Goal: Task Accomplishment & Management: Manage account settings

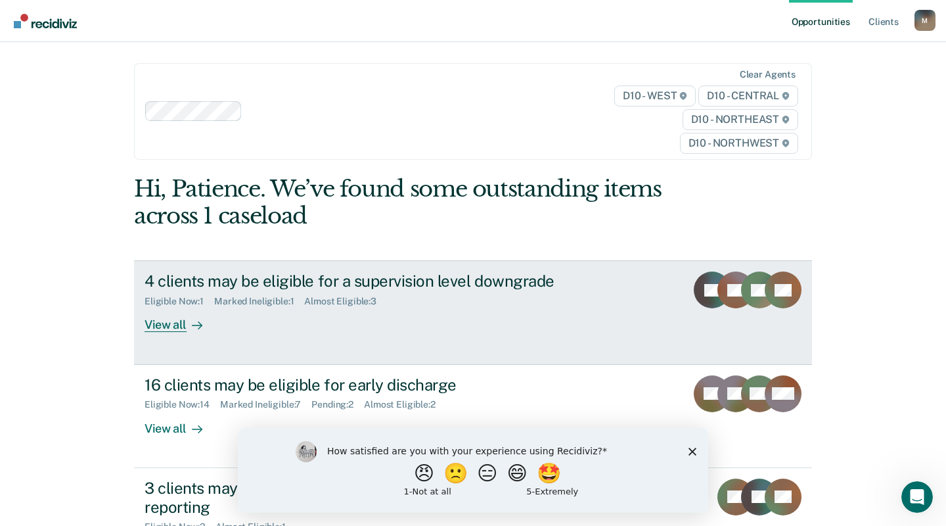
click at [175, 326] on div "View all" at bounding box center [182, 320] width 74 height 26
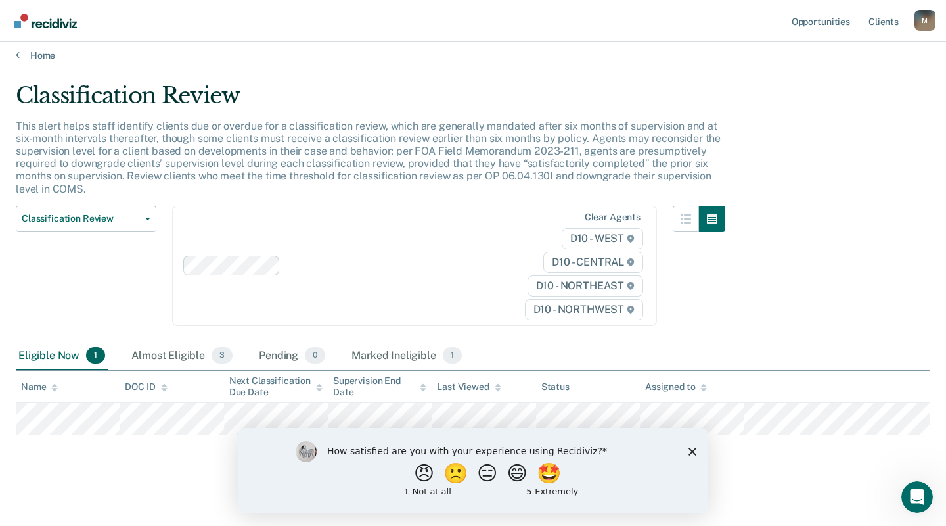
scroll to position [11, 0]
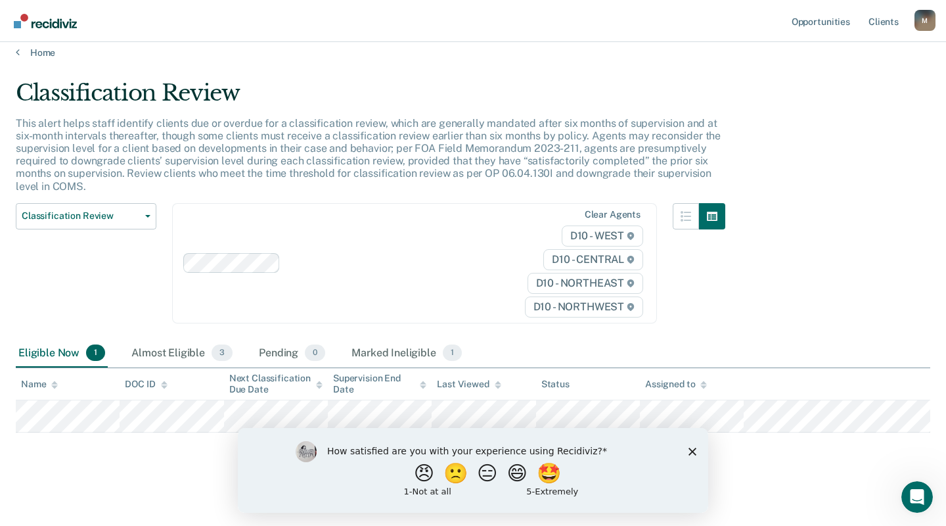
click at [691, 449] on polygon "Close survey" at bounding box center [693, 451] width 8 height 8
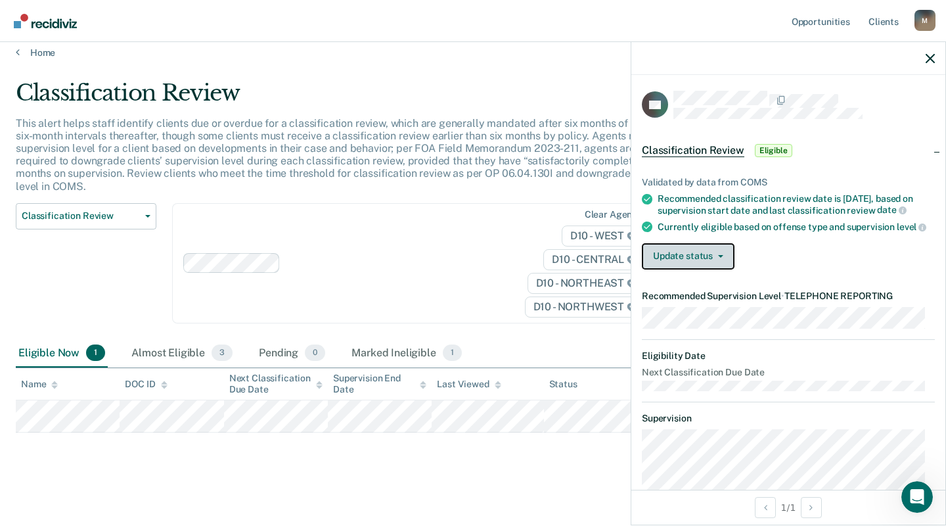
drag, startPoint x: 595, startPoint y: 431, endPoint x: 710, endPoint y: 264, distance: 203.2
click at [710, 264] on button "Update status" at bounding box center [688, 256] width 93 height 26
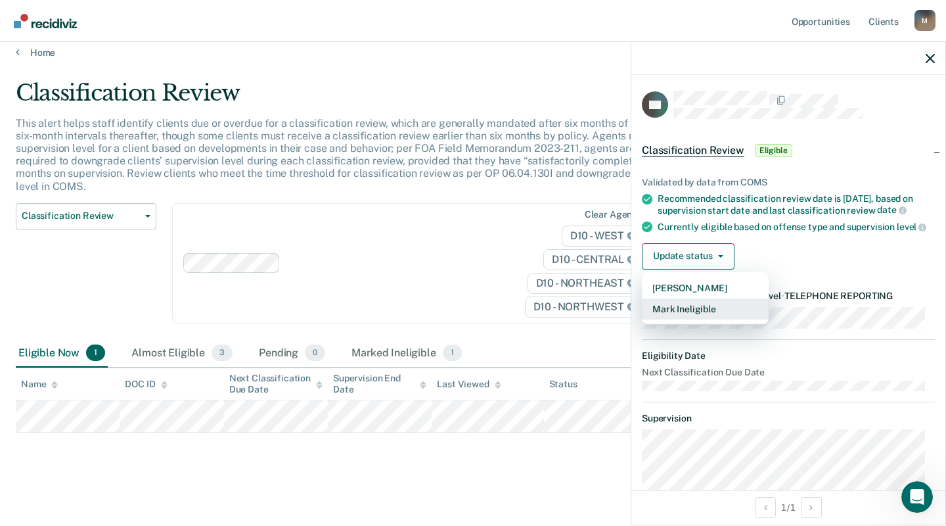
click at [698, 316] on button "Mark Ineligible" at bounding box center [705, 308] width 127 height 21
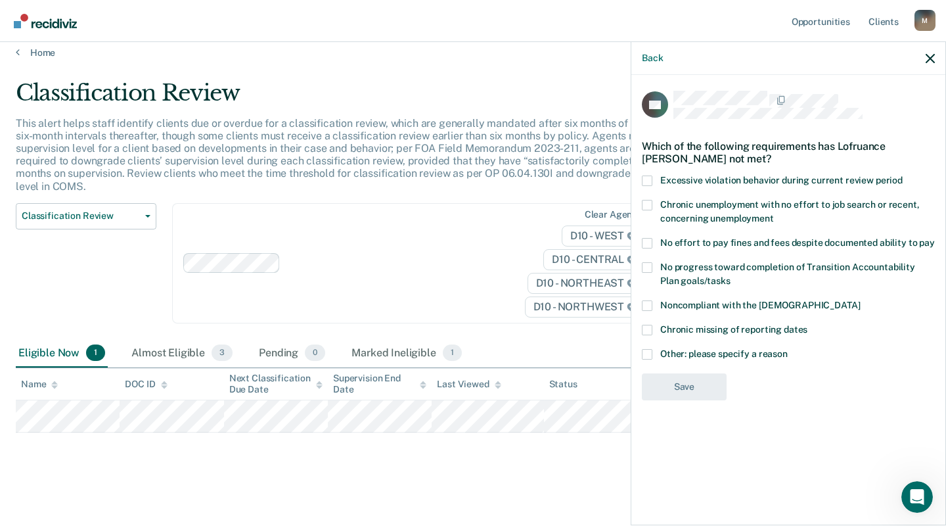
click at [647, 350] on span at bounding box center [647, 354] width 11 height 11
click at [788, 349] on input "Other: please specify a reason" at bounding box center [788, 349] width 0 height 0
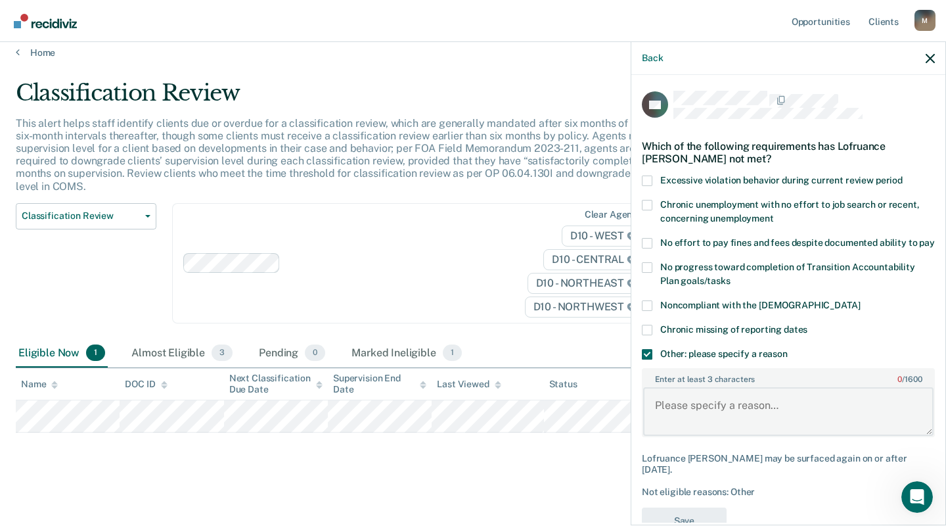
click at [666, 416] on textarea "Enter at least 3 characters 0 / 1600" at bounding box center [788, 411] width 290 height 49
type textarea "W"
type textarea "N"
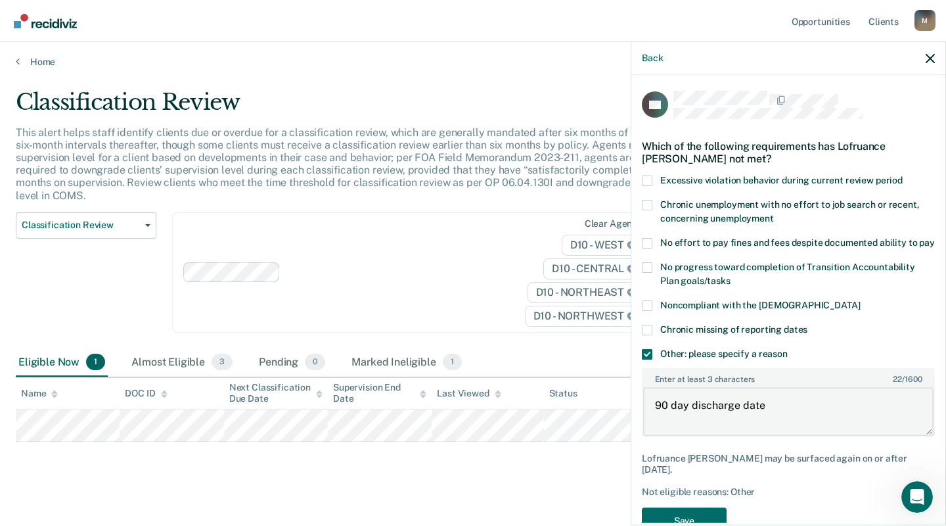
scroll to position [0, 0]
click at [773, 417] on textarea "90-day discharge date" at bounding box center [788, 411] width 290 height 49
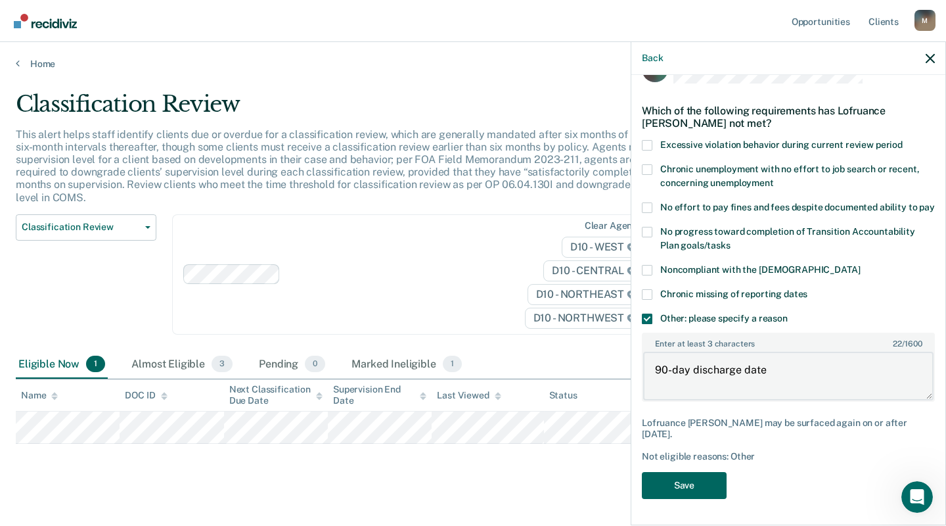
type textarea "90-day discharge date"
click at [693, 484] on button "Save" at bounding box center [684, 485] width 85 height 27
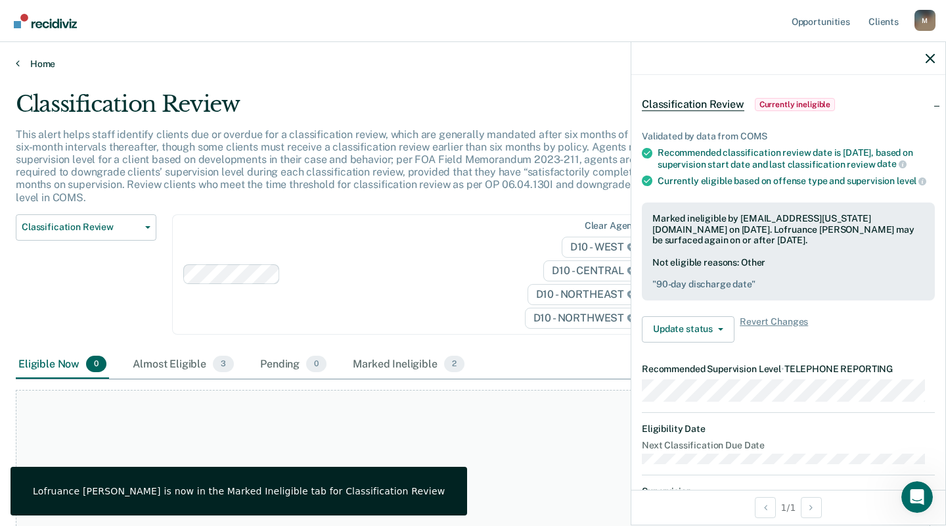
click at [35, 62] on link "Home" at bounding box center [473, 64] width 915 height 12
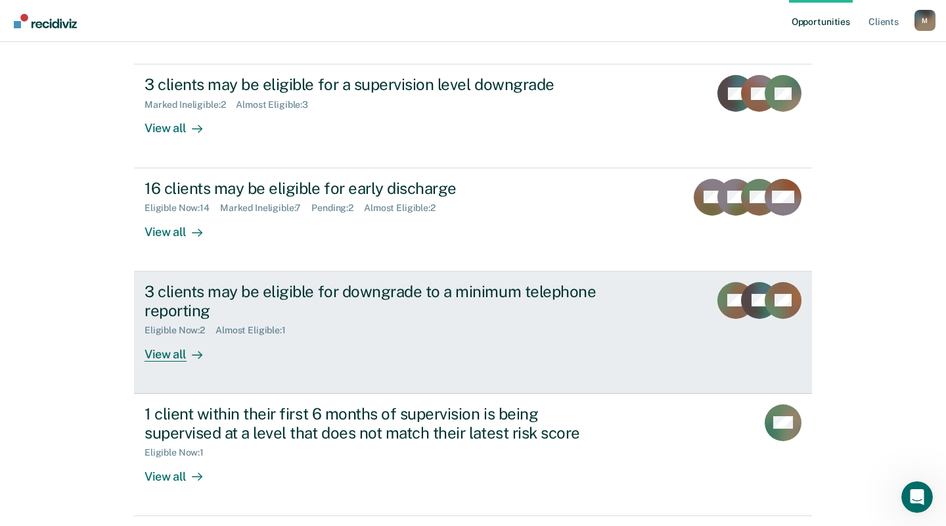
scroll to position [197, 0]
click at [166, 353] on div "View all" at bounding box center [182, 348] width 74 height 26
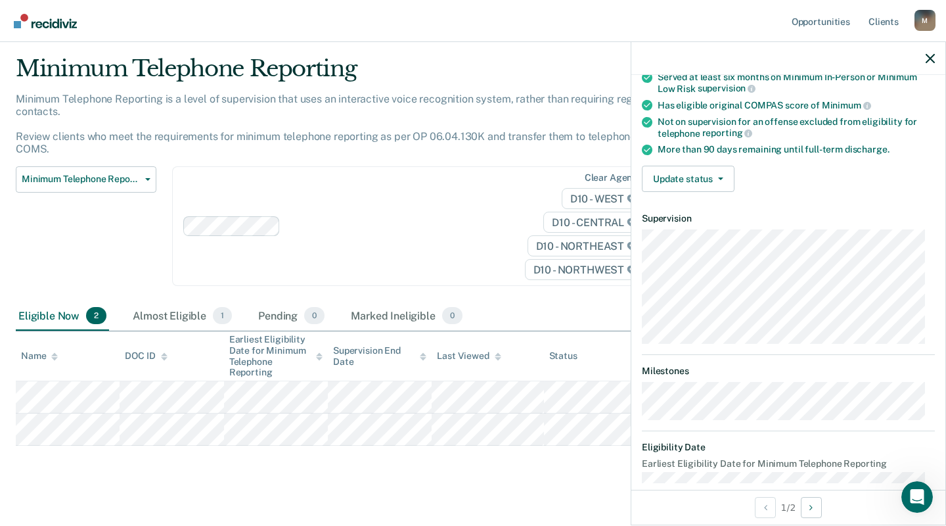
scroll to position [131, 0]
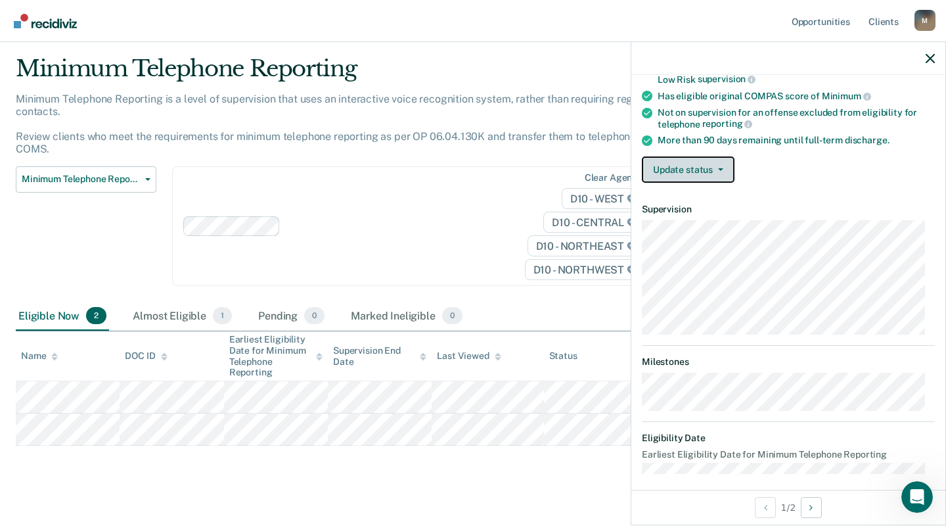
click at [689, 167] on button "Update status" at bounding box center [688, 169] width 93 height 26
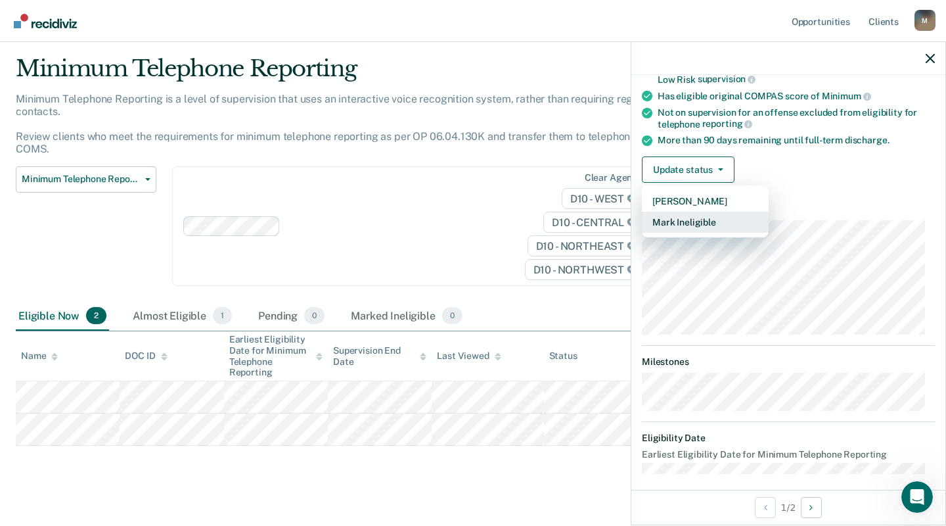
click at [682, 218] on button "Mark Ineligible" at bounding box center [705, 222] width 127 height 21
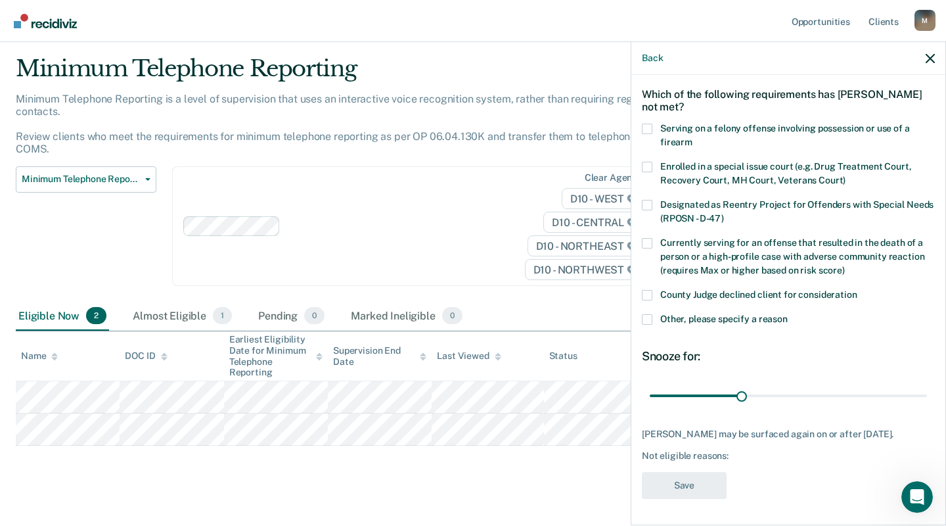
scroll to position [60, 0]
click at [645, 314] on span at bounding box center [647, 319] width 11 height 11
click at [788, 314] on input "Other, please specify a reason" at bounding box center [788, 314] width 0 height 0
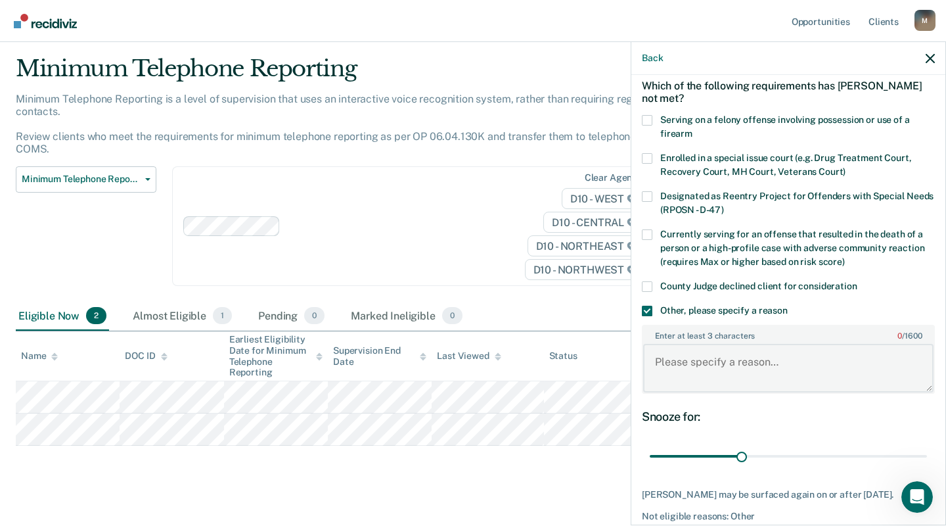
click at [672, 361] on textarea "Enter at least 3 characters 0 / 1600" at bounding box center [788, 368] width 290 height 49
type textarea "Pending charges"
drag, startPoint x: 739, startPoint y: 451, endPoint x: 948, endPoint y: 454, distance: 209.0
type input "90"
click at [927, 454] on input "range" at bounding box center [788, 456] width 277 height 23
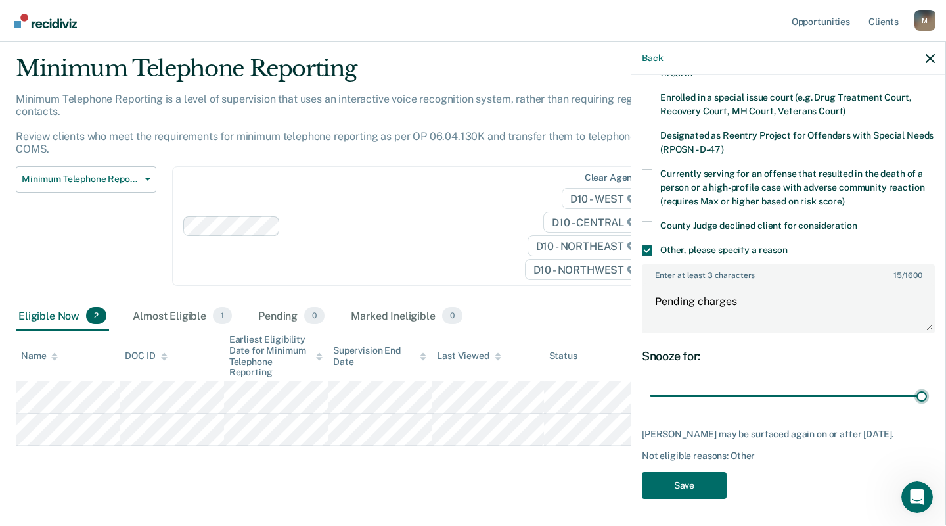
scroll to position [129, 0]
click at [685, 477] on button "Save" at bounding box center [684, 485] width 85 height 27
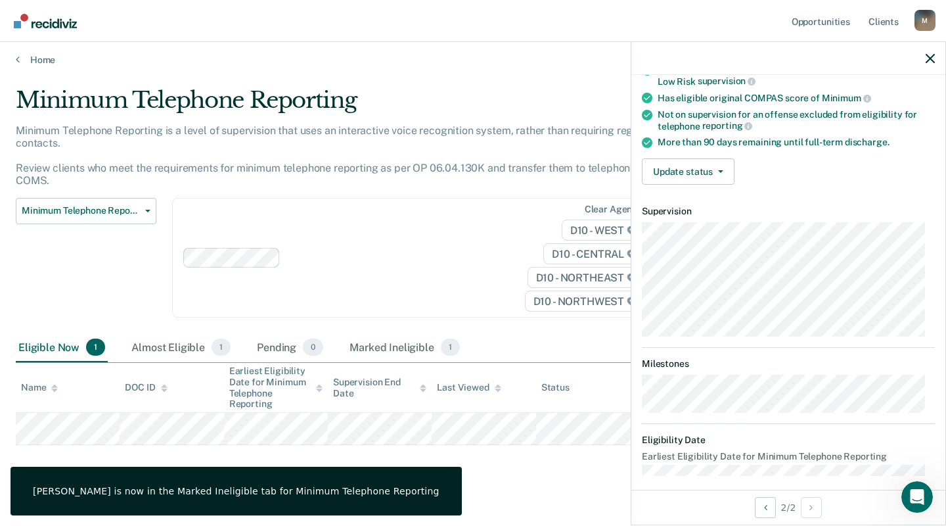
scroll to position [124, 0]
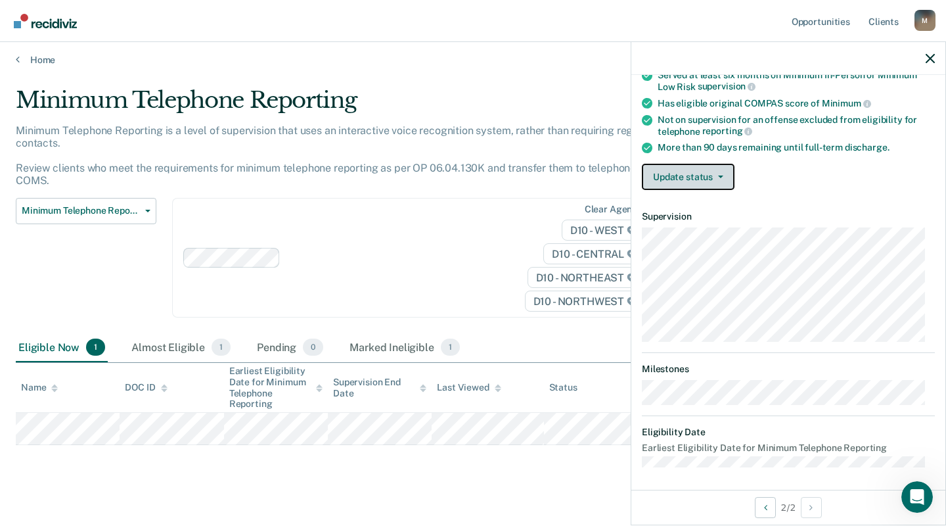
click at [680, 176] on button "Update status" at bounding box center [688, 177] width 93 height 26
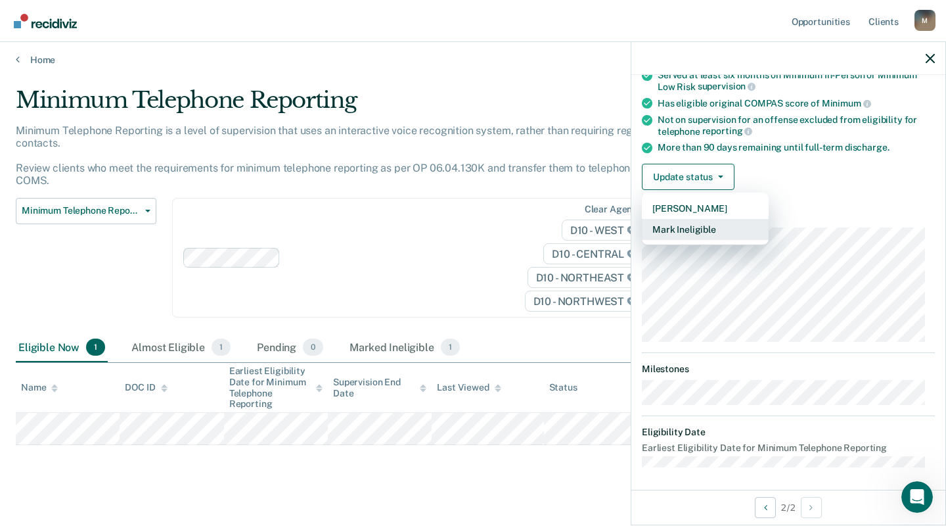
click at [681, 221] on button "Mark Ineligible" at bounding box center [705, 229] width 127 height 21
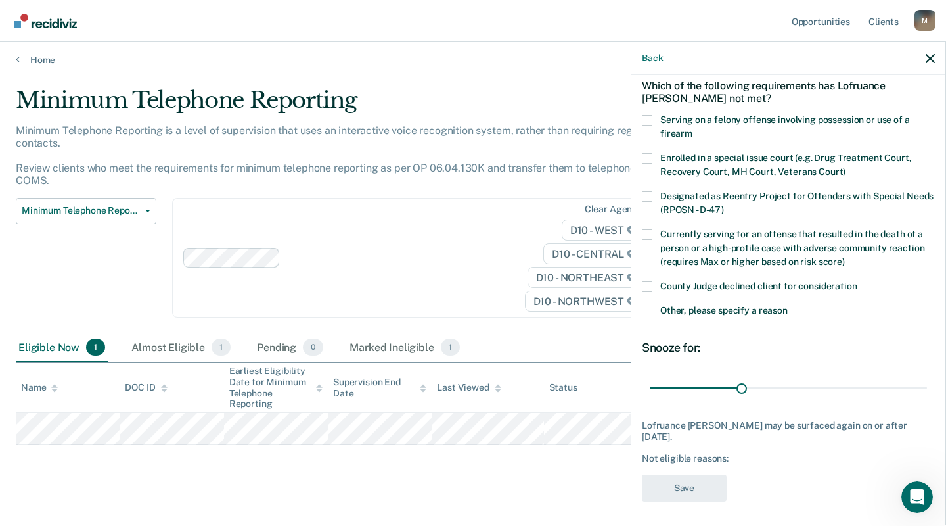
click at [645, 308] on span at bounding box center [647, 311] width 11 height 11
click at [788, 306] on input "Other, please specify a reason" at bounding box center [788, 306] width 0 height 0
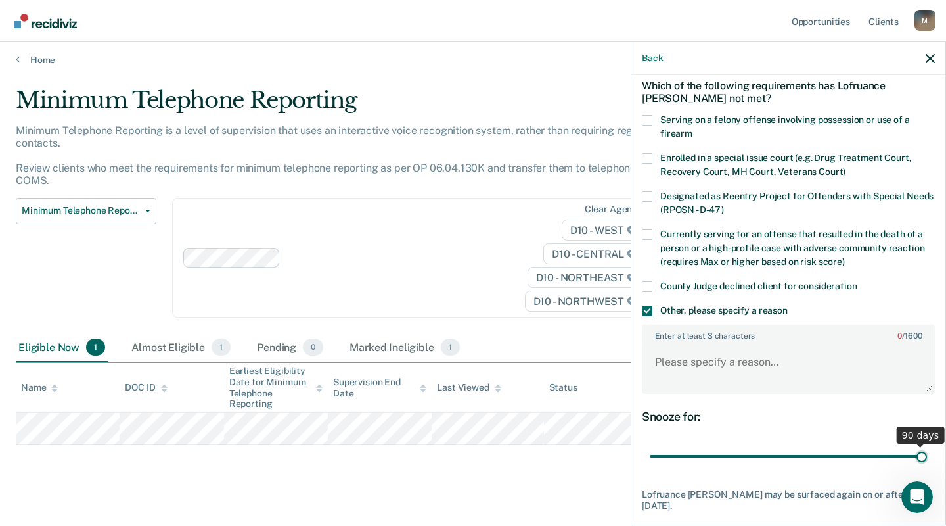
drag, startPoint x: 738, startPoint y: 455, endPoint x: 948, endPoint y: 394, distance: 218.3
type input "90"
click at [927, 445] on input "range" at bounding box center [788, 456] width 277 height 23
click at [706, 356] on textarea "Enter at least 3 characters 0 / 1600" at bounding box center [788, 368] width 290 height 49
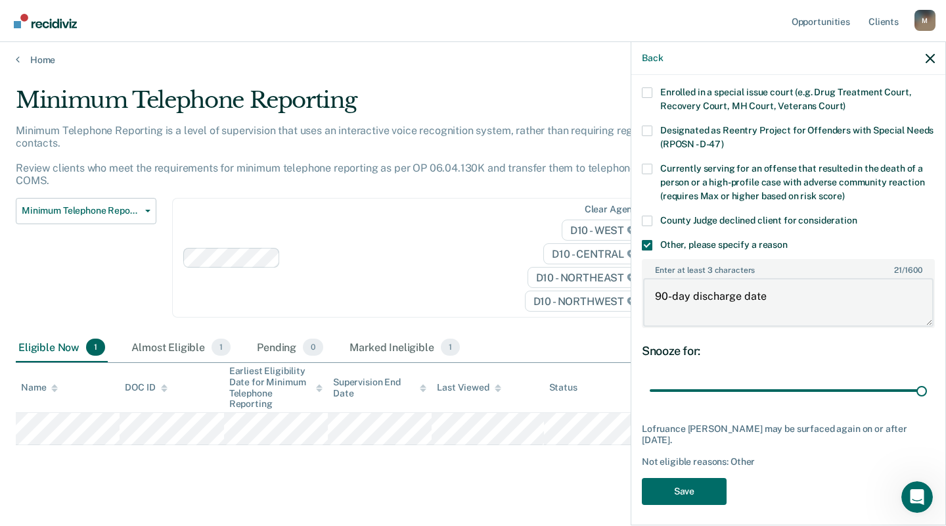
scroll to position [129, 0]
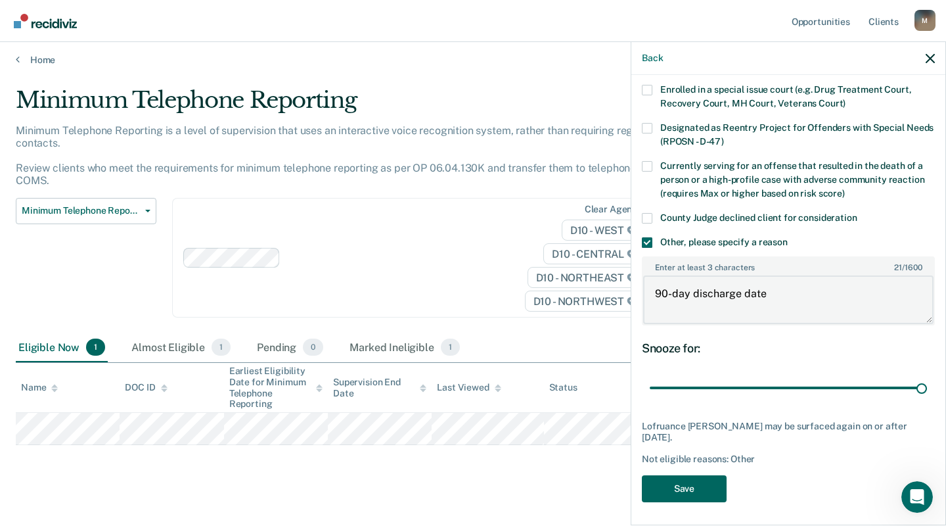
type textarea "90-day discharge date"
click at [685, 486] on button "Save" at bounding box center [684, 488] width 85 height 27
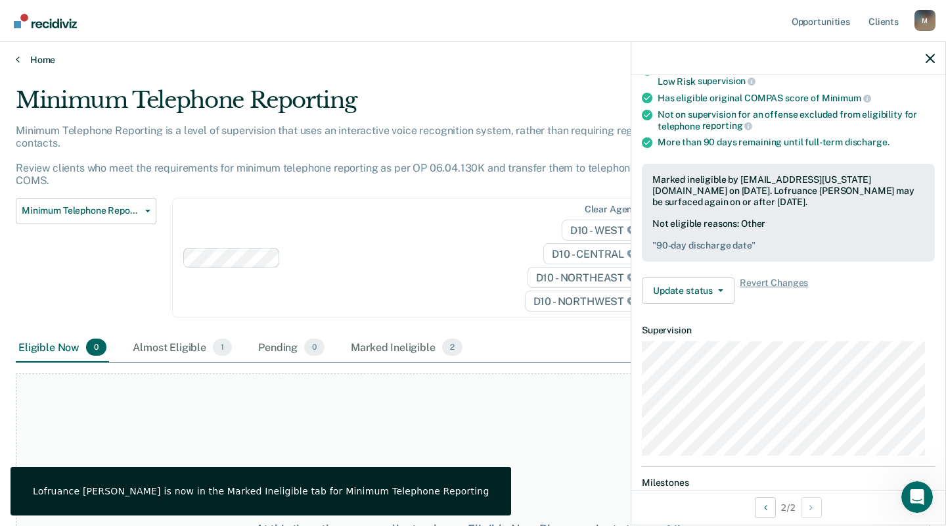
click at [48, 58] on link "Home" at bounding box center [473, 60] width 915 height 12
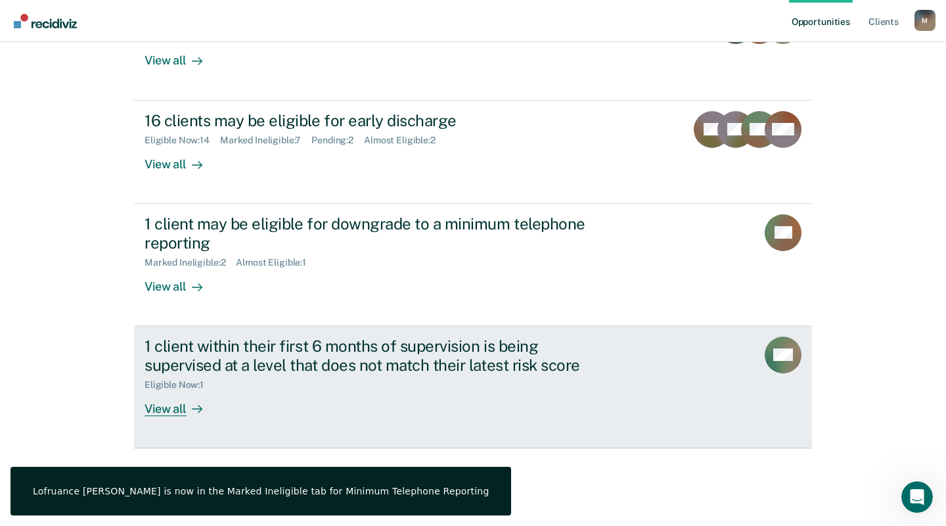
scroll to position [265, 0]
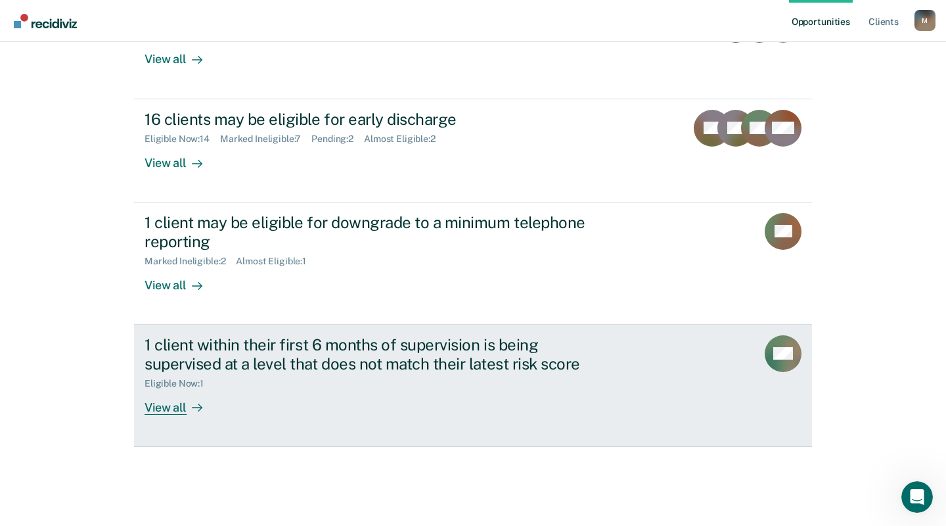
click at [167, 398] on div "View all" at bounding box center [182, 402] width 74 height 26
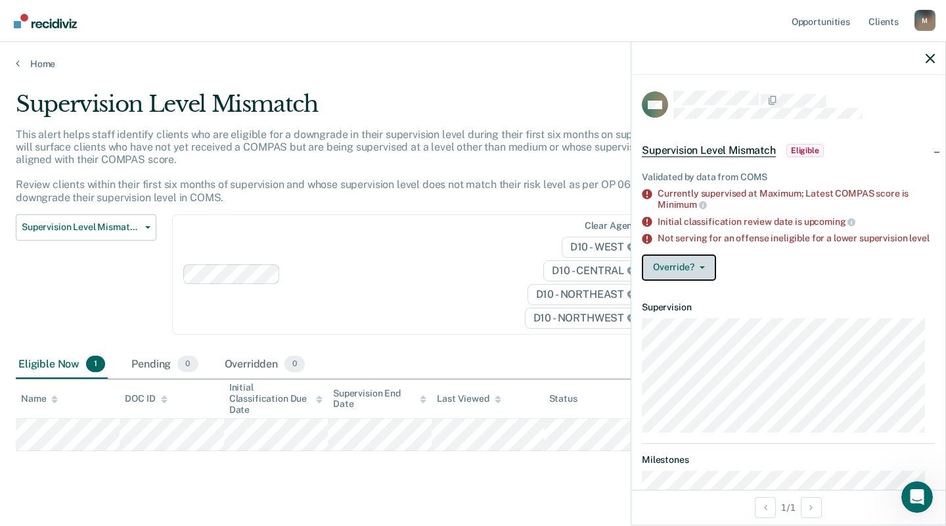
click at [683, 279] on button "Override?" at bounding box center [679, 267] width 74 height 26
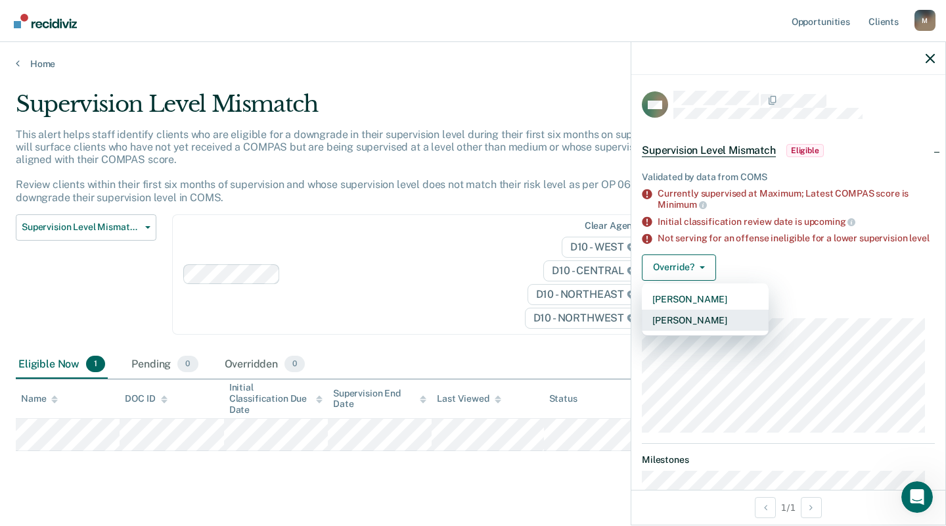
click at [698, 327] on button "[PERSON_NAME]" at bounding box center [705, 319] width 127 height 21
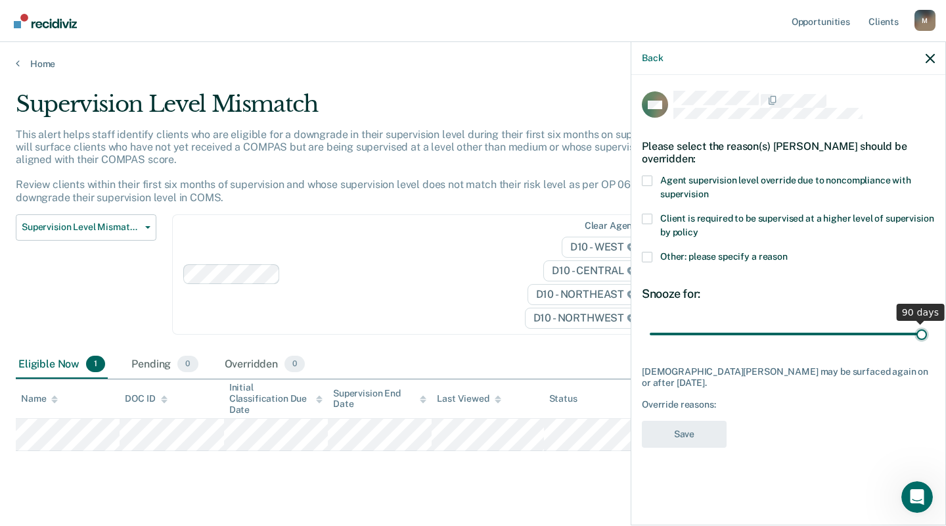
drag, startPoint x: 743, startPoint y: 328, endPoint x: 957, endPoint y: 328, distance: 214.2
type input "90"
click at [927, 328] on input "range" at bounding box center [788, 333] width 277 height 23
click at [643, 252] on span at bounding box center [647, 257] width 11 height 11
click at [788, 252] on input "Other: please specify a reason" at bounding box center [788, 252] width 0 height 0
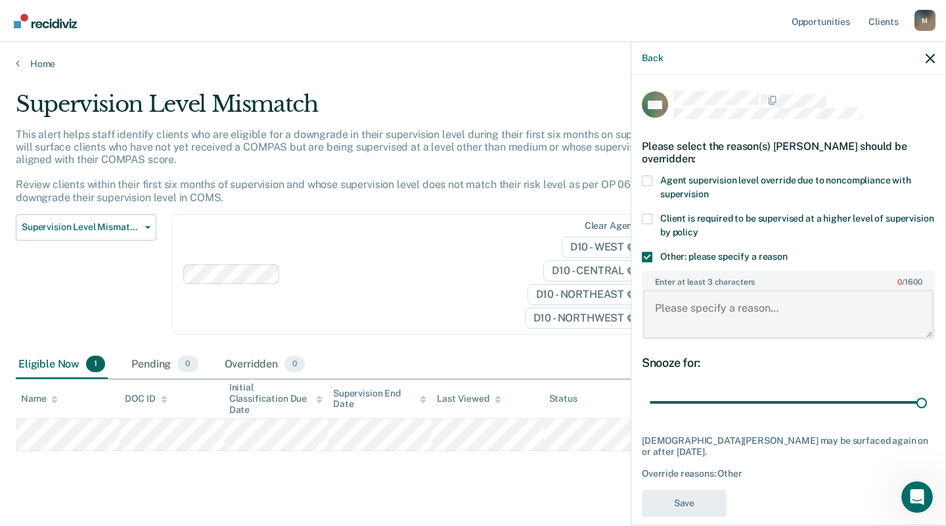
click at [665, 290] on textarea "Enter at least 3 characters 0 / 1600" at bounding box center [788, 314] width 290 height 49
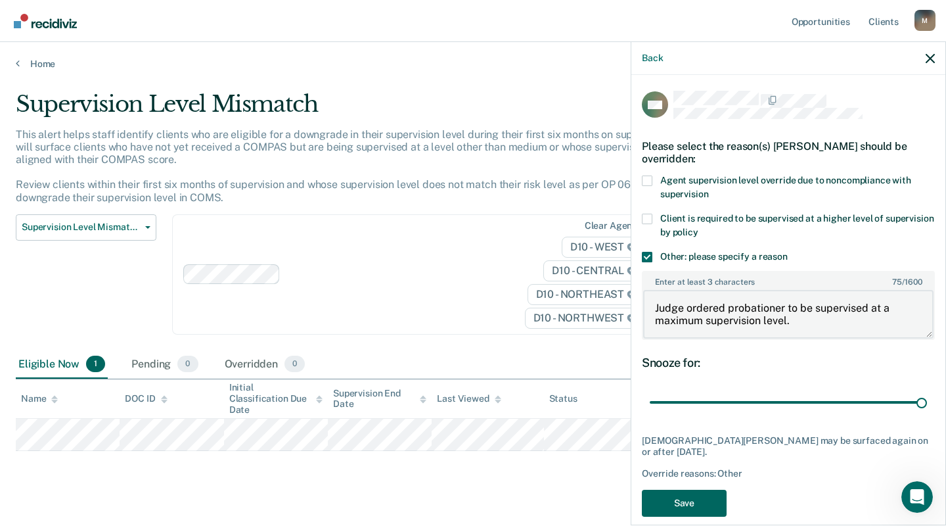
type textarea "Judge ordered probationer to be supervised at a maximum supervision level."
click at [706, 497] on button "Save" at bounding box center [684, 503] width 85 height 27
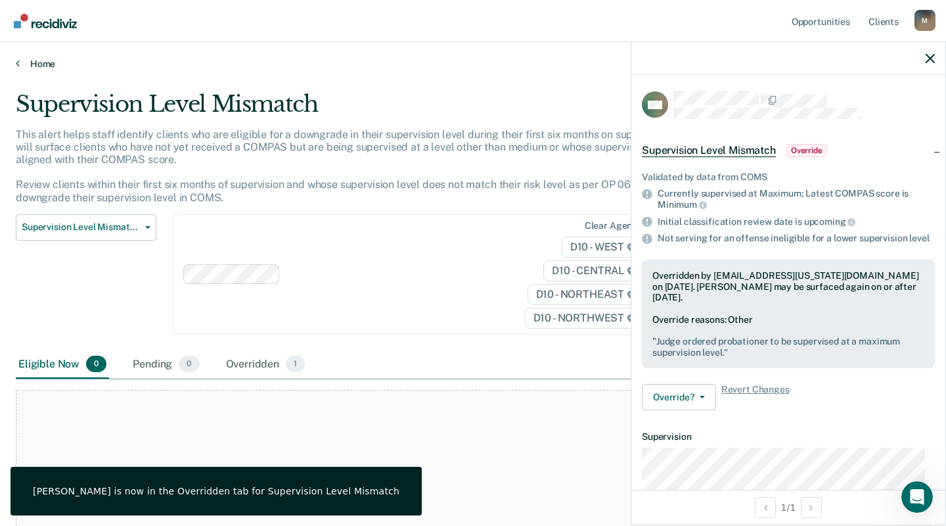
click at [39, 60] on link "Home" at bounding box center [473, 64] width 915 height 12
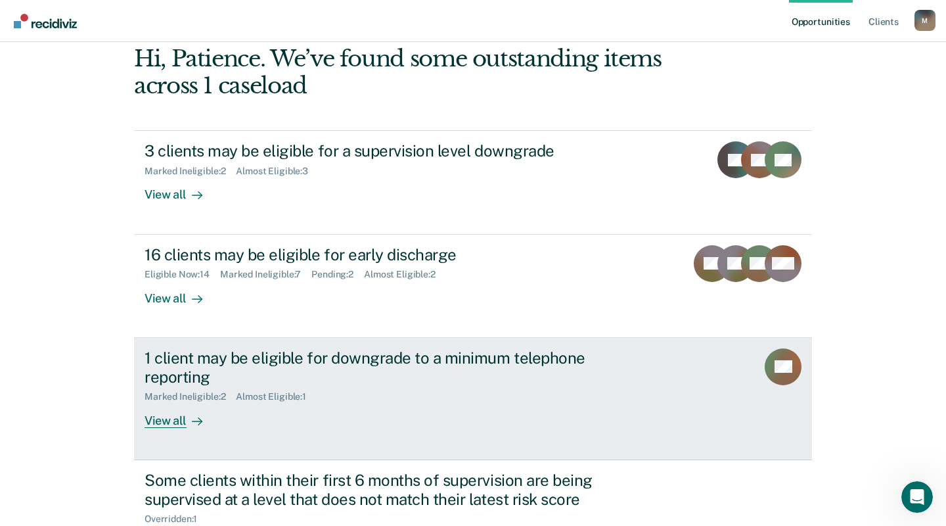
scroll to position [131, 0]
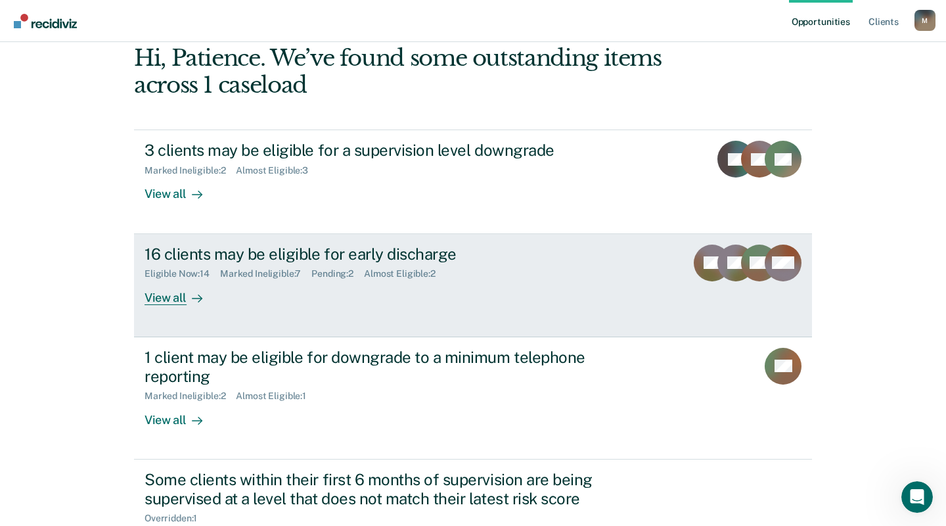
click at [173, 300] on div "View all" at bounding box center [182, 292] width 74 height 26
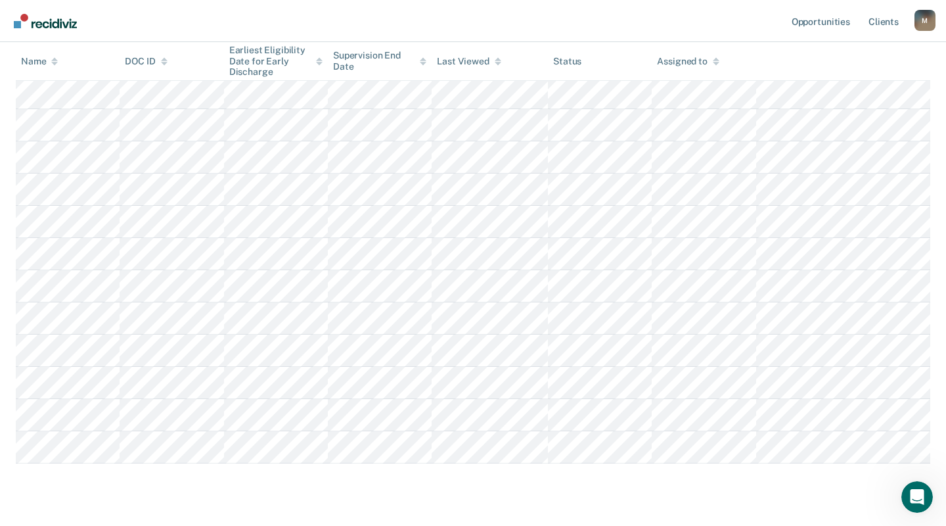
scroll to position [411, 0]
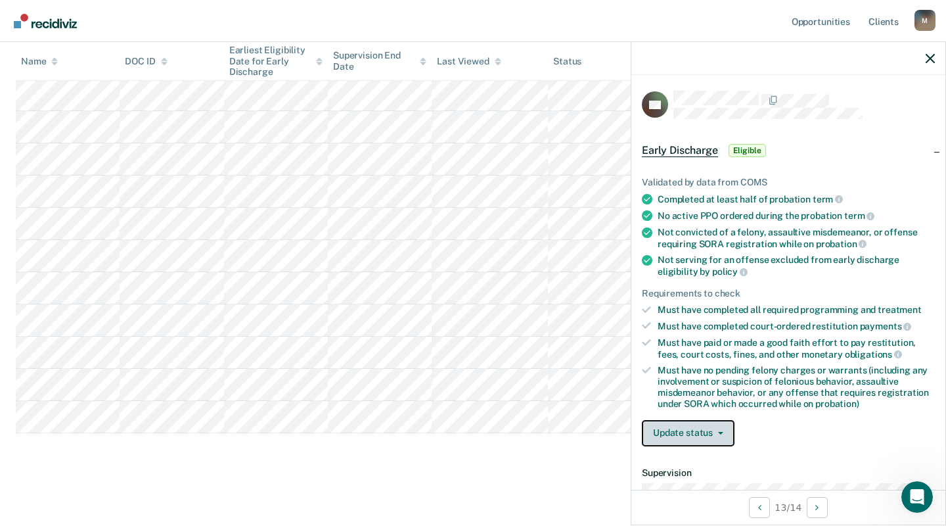
click at [702, 426] on button "Update status" at bounding box center [688, 433] width 93 height 26
click at [706, 478] on button "Mark Ineligible" at bounding box center [705, 484] width 127 height 21
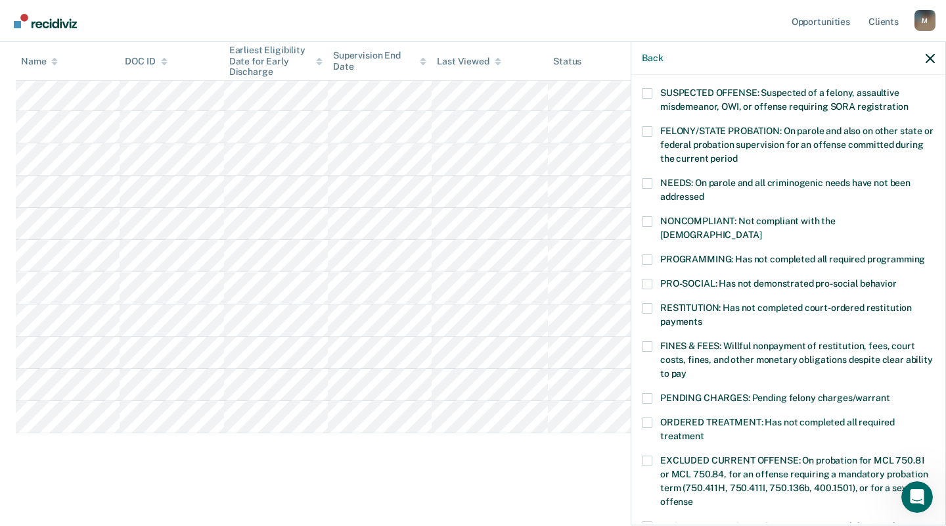
scroll to position [132, 0]
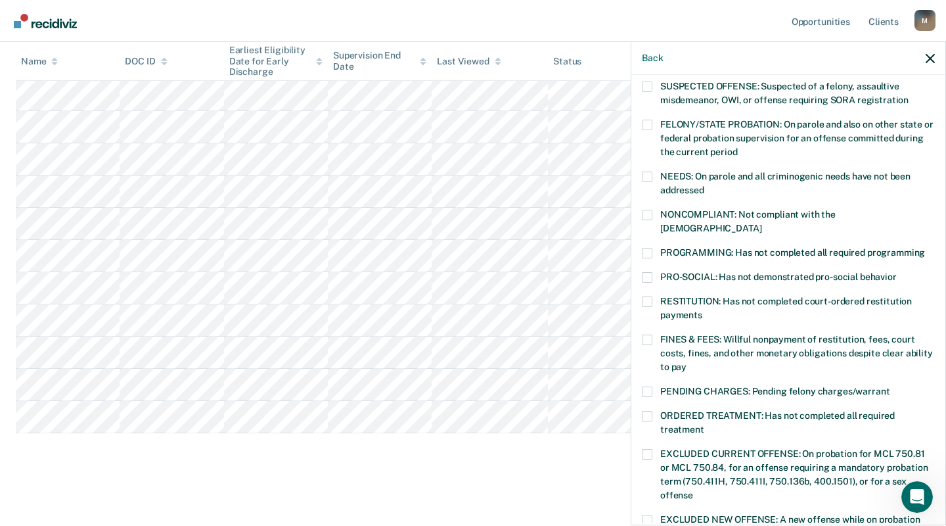
click at [649, 386] on span at bounding box center [647, 391] width 11 height 11
click at [890, 386] on input "PENDING CHARGES: Pending felony charges/warrant" at bounding box center [890, 386] width 0 height 0
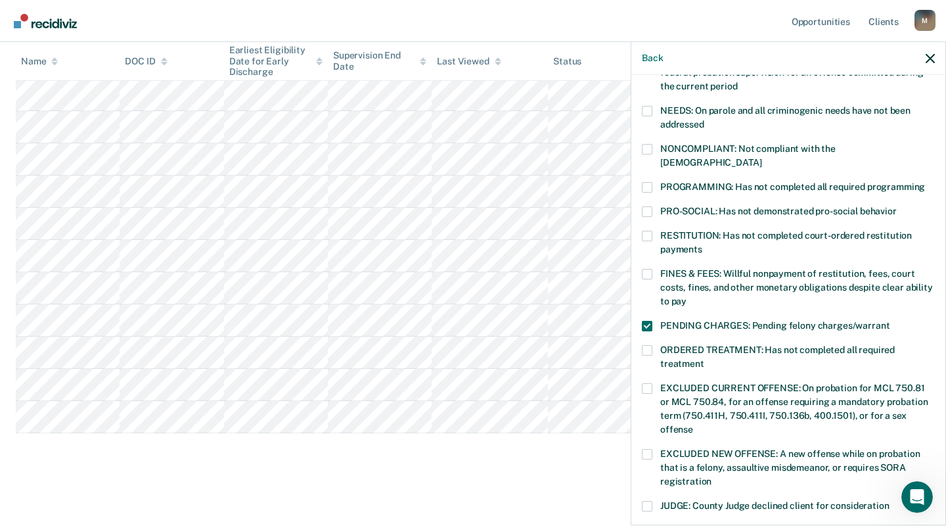
scroll to position [403, 0]
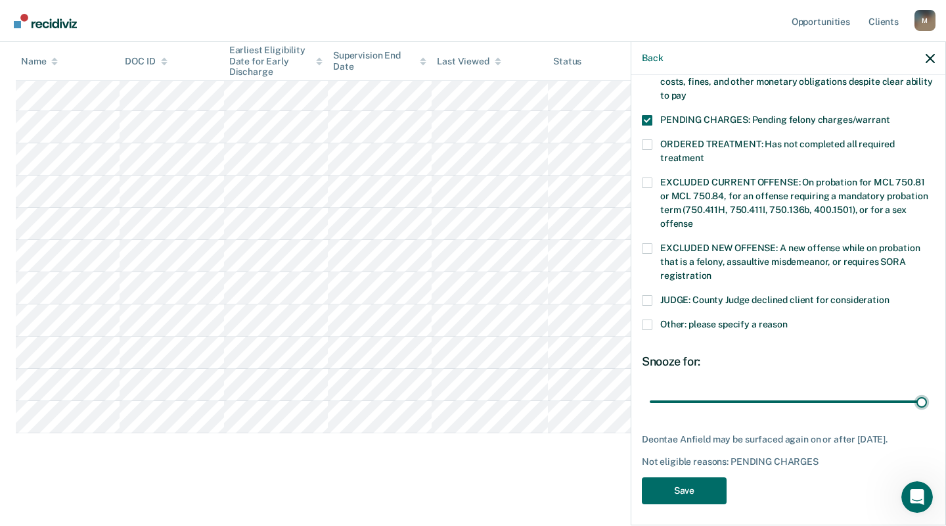
drag, startPoint x: 739, startPoint y: 384, endPoint x: 946, endPoint y: 377, distance: 207.1
type input "90"
click at [927, 390] on input "range" at bounding box center [788, 401] width 277 height 23
click at [692, 477] on button "Save" at bounding box center [684, 490] width 85 height 27
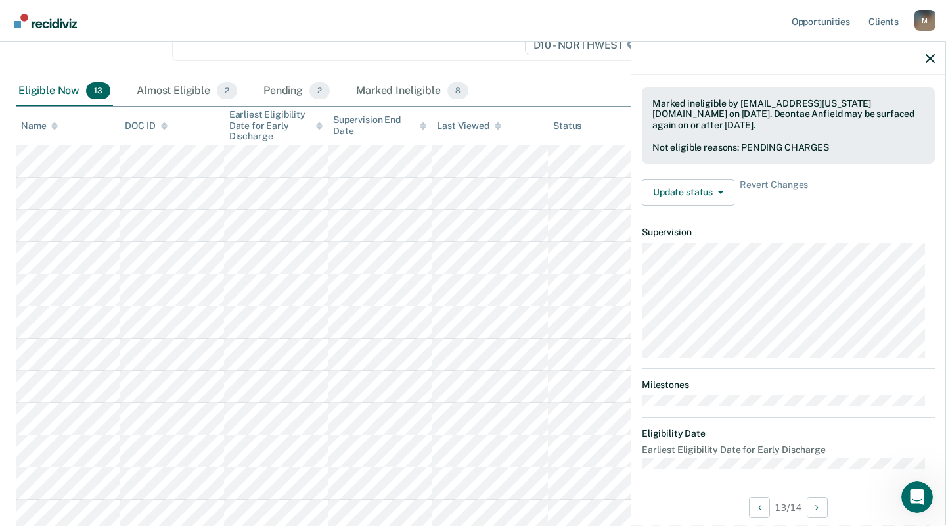
scroll to position [241, 0]
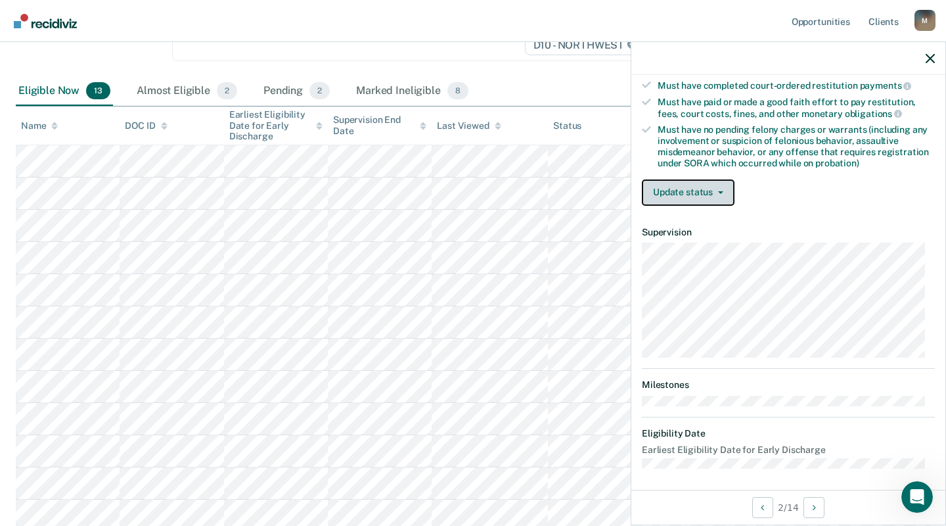
click at [667, 179] on button "Update status" at bounding box center [688, 192] width 93 height 26
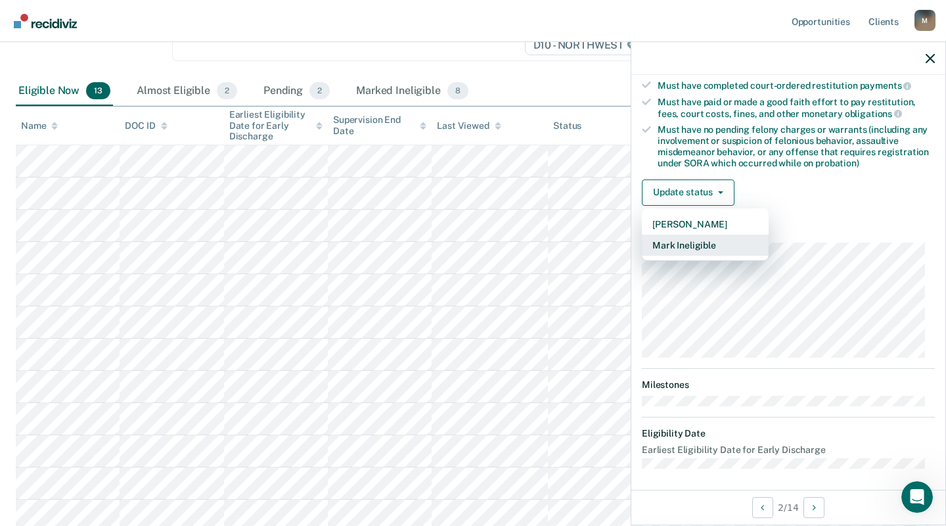
click at [680, 239] on button "Mark Ineligible" at bounding box center [705, 245] width 127 height 21
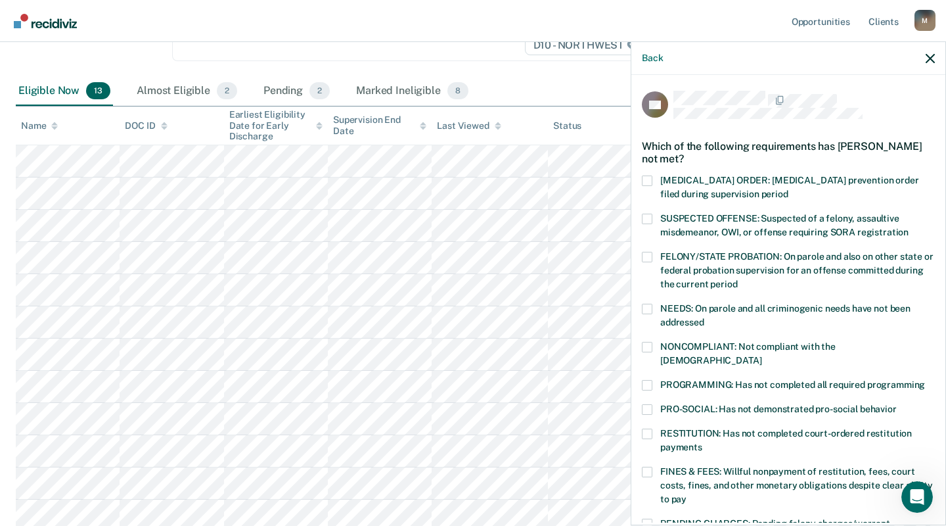
scroll to position [66, 0]
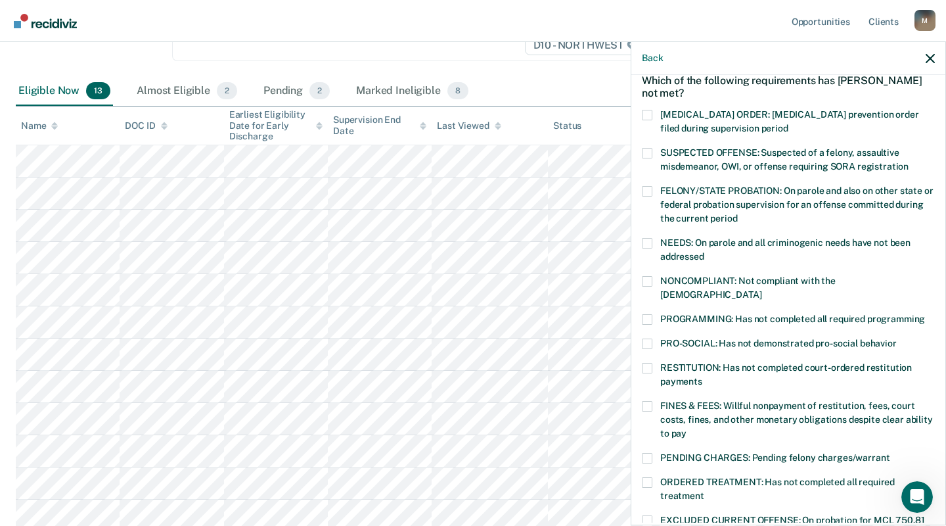
click at [647, 276] on span at bounding box center [647, 281] width 11 height 11
click at [762, 290] on input "NONCOMPLIANT: Not compliant with the [DEMOGRAPHIC_DATA]" at bounding box center [762, 290] width 0 height 0
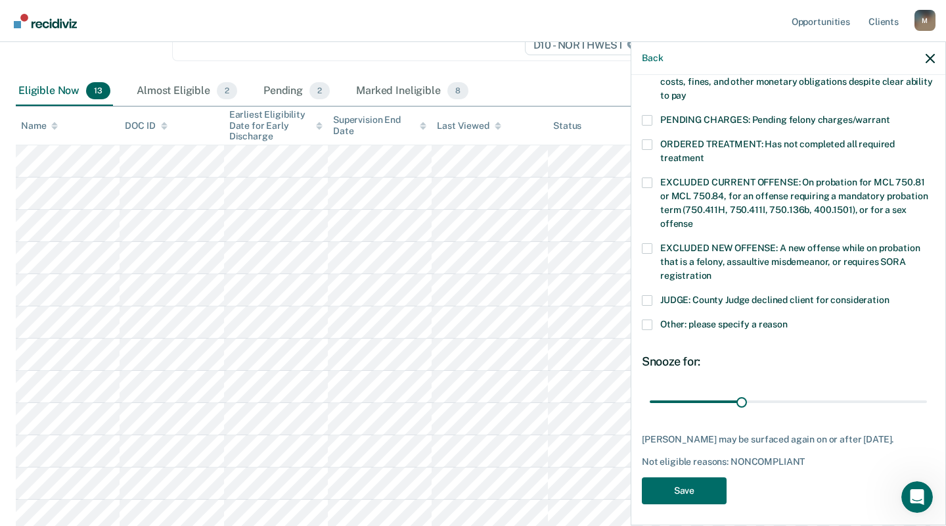
scroll to position [313, 0]
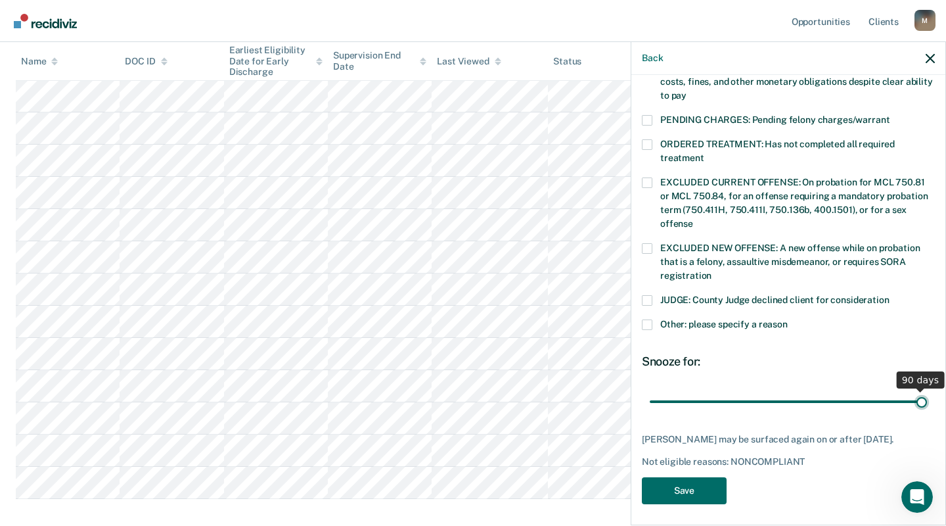
drag, startPoint x: 740, startPoint y: 382, endPoint x: 942, endPoint y: 335, distance: 207.7
type input "90"
click at [927, 390] on input "range" at bounding box center [788, 401] width 277 height 23
click at [673, 486] on button "Save" at bounding box center [684, 490] width 85 height 27
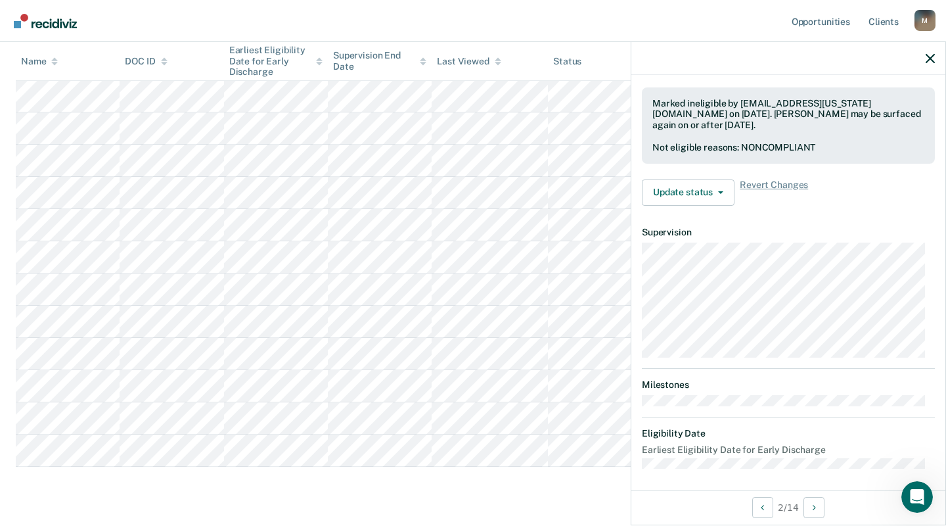
scroll to position [241, 0]
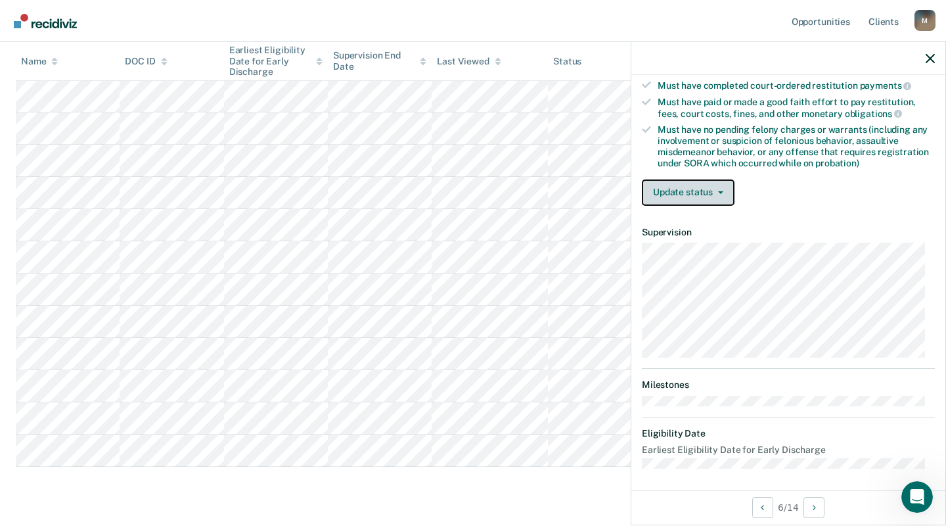
click at [679, 183] on button "Update status" at bounding box center [688, 192] width 93 height 26
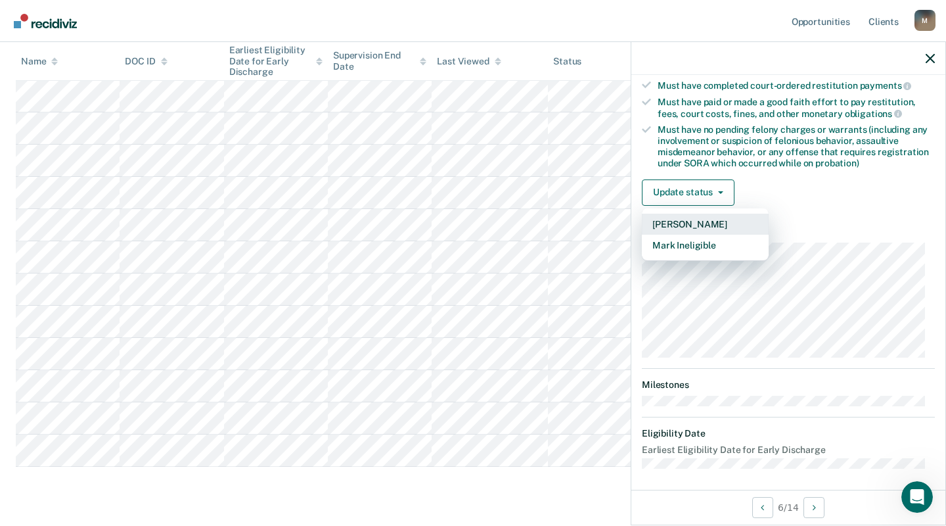
click at [690, 216] on button "[PERSON_NAME]" at bounding box center [705, 224] width 127 height 21
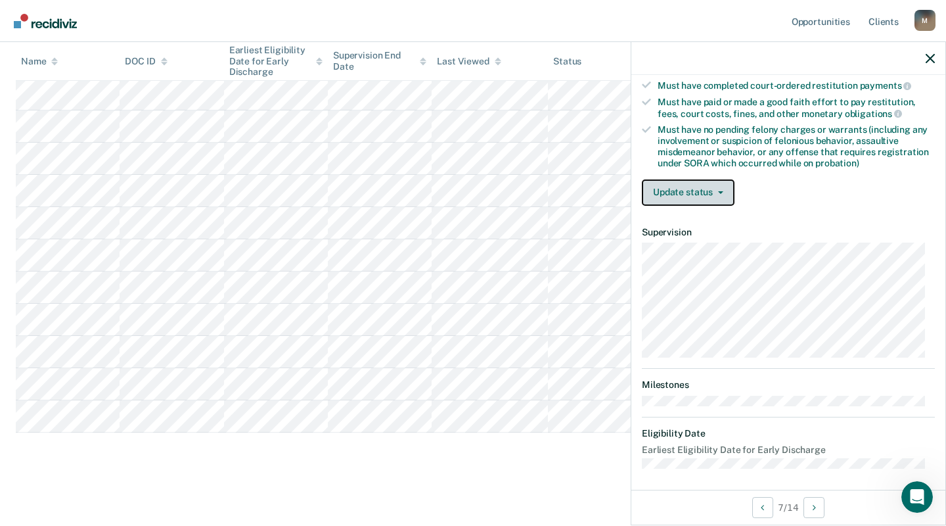
click at [691, 191] on button "Update status" at bounding box center [688, 192] width 93 height 26
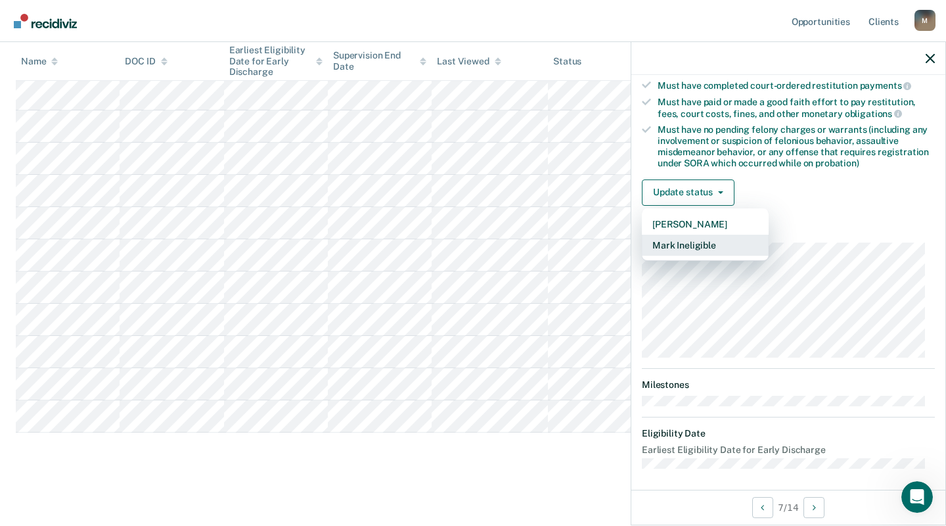
click at [687, 241] on button "Mark Ineligible" at bounding box center [705, 245] width 127 height 21
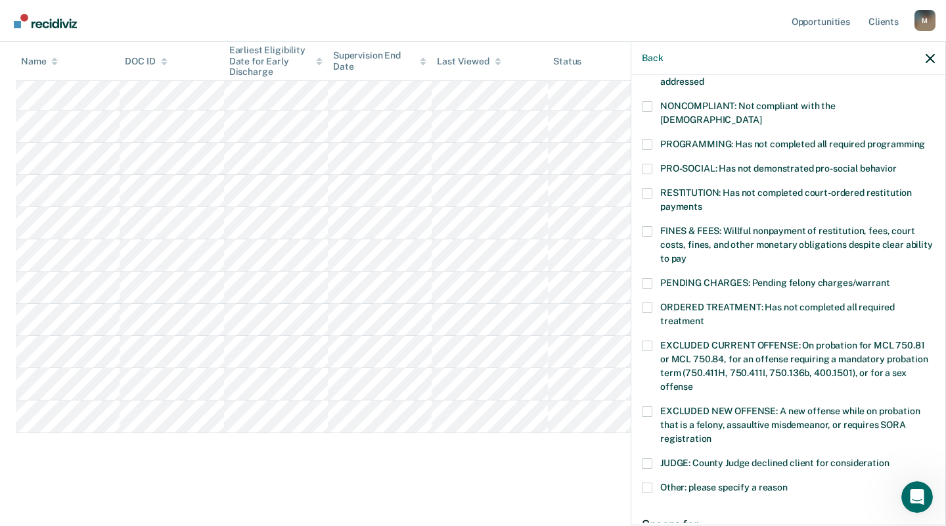
click at [649, 139] on span at bounding box center [647, 144] width 11 height 11
click at [925, 139] on input "PROGRAMMING: Has not completed all required programming" at bounding box center [925, 139] width 0 height 0
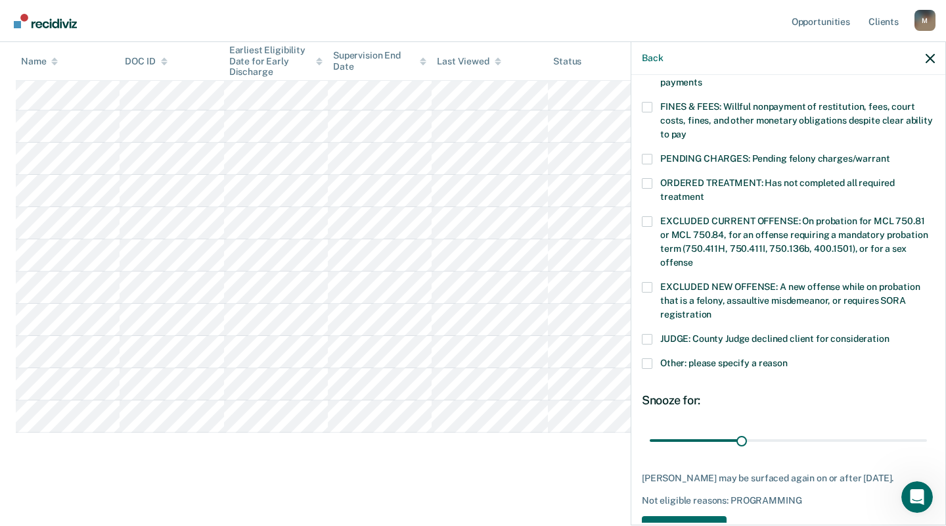
scroll to position [392, 0]
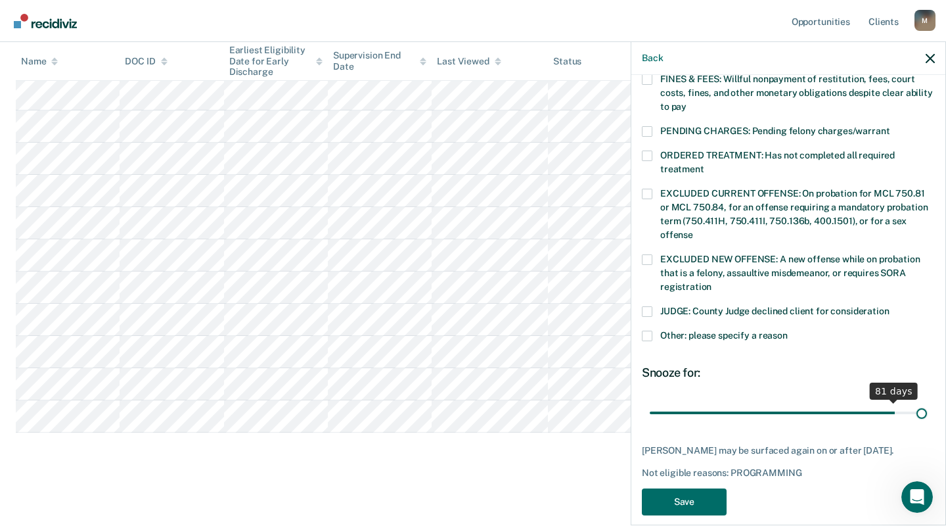
drag, startPoint x: 737, startPoint y: 396, endPoint x: 957, endPoint y: 406, distance: 220.4
type input "90"
click at [927, 406] on input "range" at bounding box center [788, 412] width 277 height 23
click at [689, 488] on button "Save" at bounding box center [684, 501] width 85 height 27
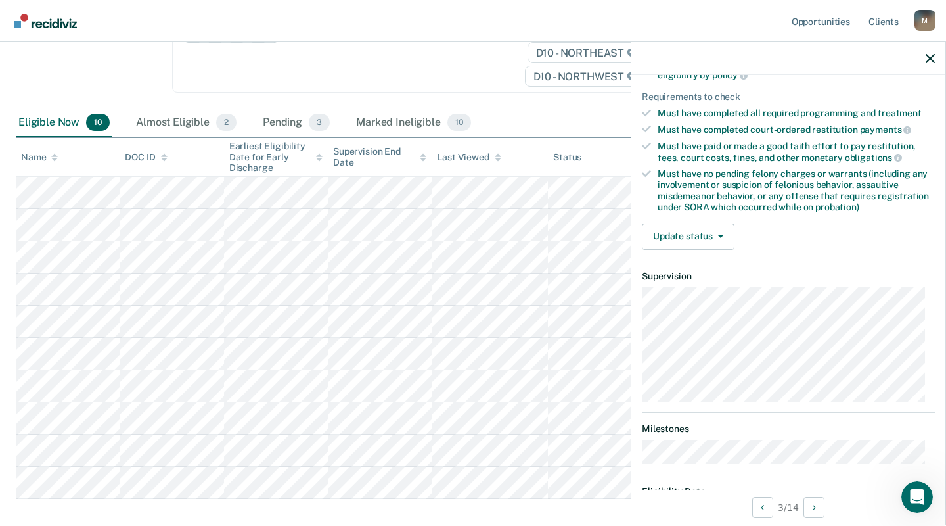
scroll to position [175, 0]
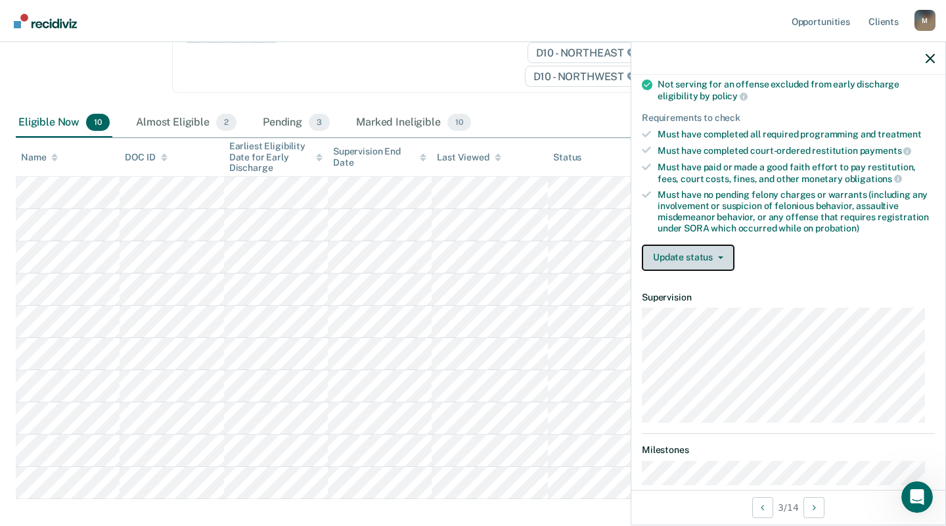
click at [678, 251] on button "Update status" at bounding box center [688, 257] width 93 height 26
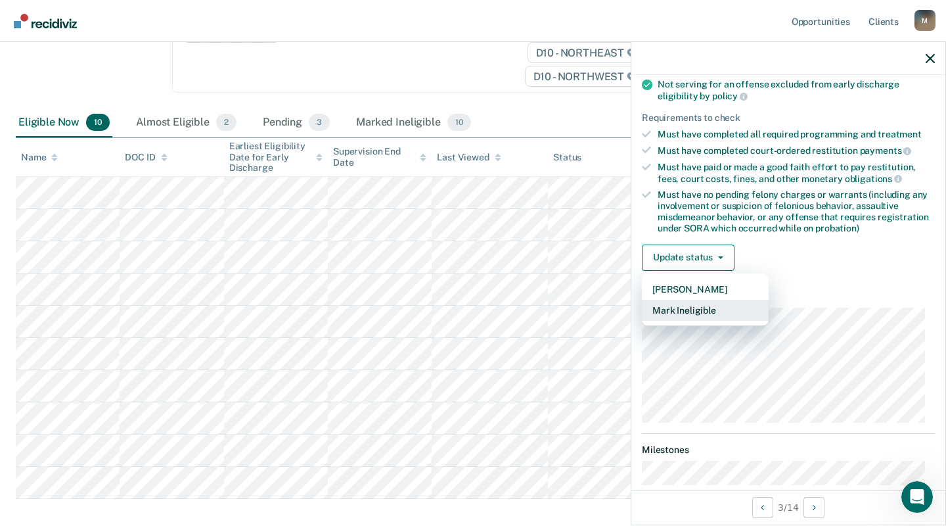
click at [694, 306] on button "Mark Ineligible" at bounding box center [705, 310] width 127 height 21
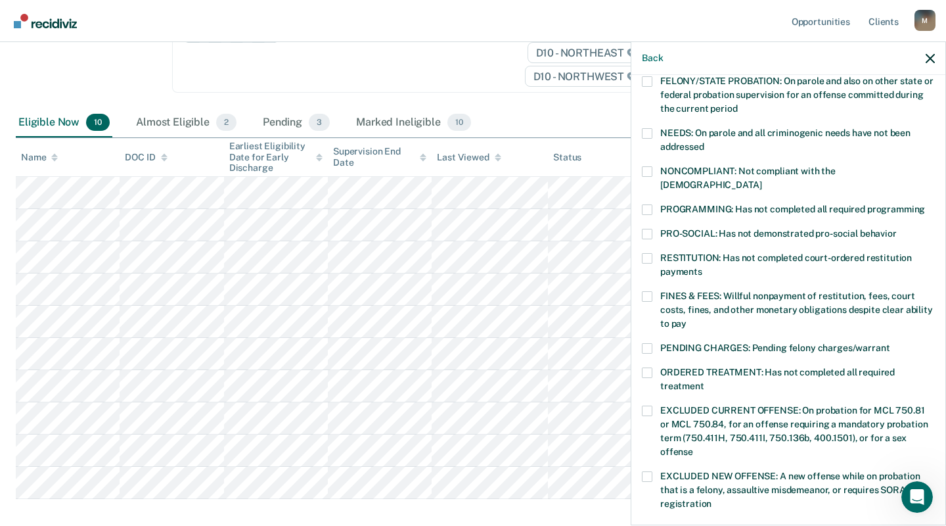
click at [646, 253] on span at bounding box center [647, 258] width 11 height 11
click at [702, 267] on input "RESTITUTION: Has not completed court-ordered restitution payments" at bounding box center [702, 267] width 0 height 0
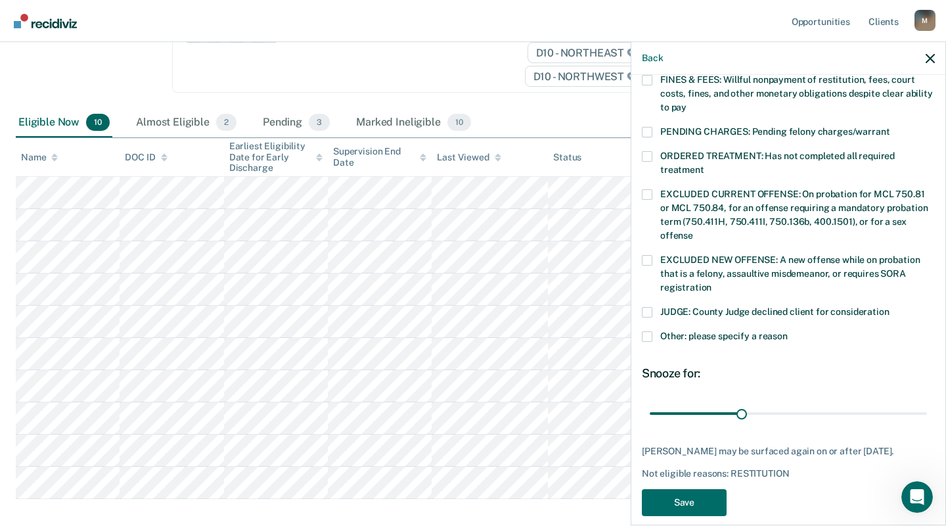
scroll to position [392, 0]
drag, startPoint x: 740, startPoint y: 398, endPoint x: 953, endPoint y: 415, distance: 214.2
type input "90"
click at [927, 415] on input "range" at bounding box center [788, 412] width 277 height 23
click at [702, 500] on button "Save" at bounding box center [684, 501] width 85 height 27
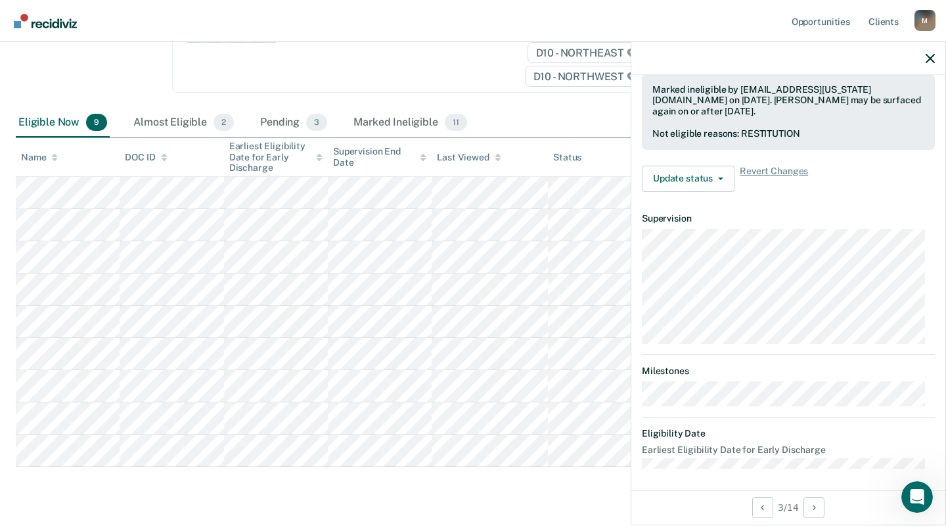
scroll to position [241, 0]
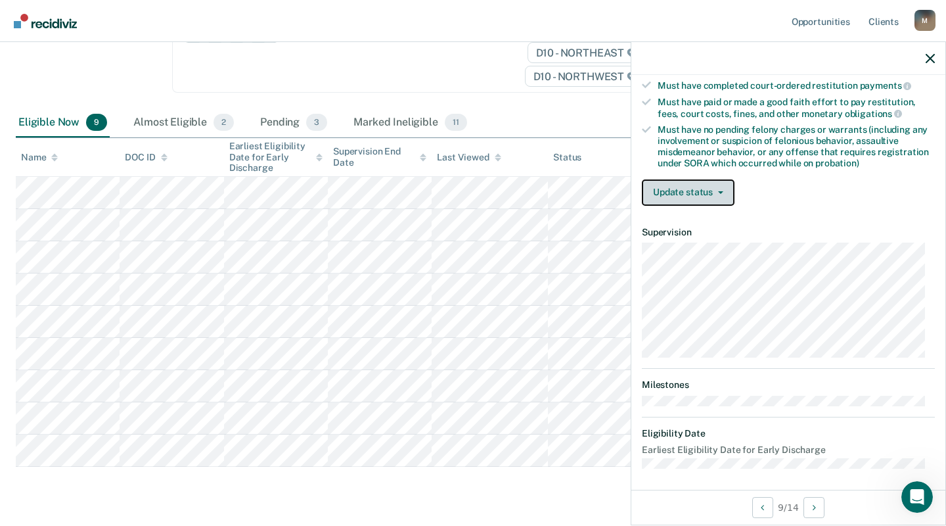
click at [698, 187] on button "Update status" at bounding box center [688, 192] width 93 height 26
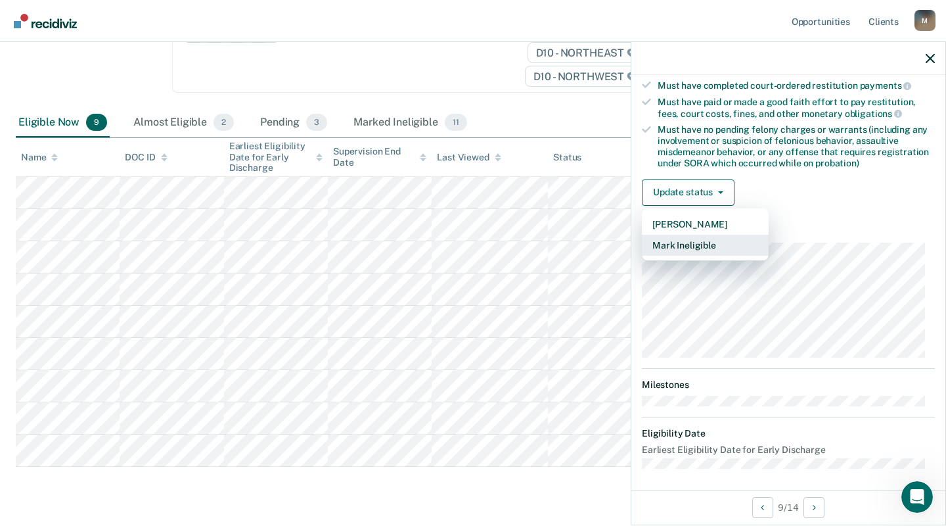
click at [702, 239] on button "Mark Ineligible" at bounding box center [705, 245] width 127 height 21
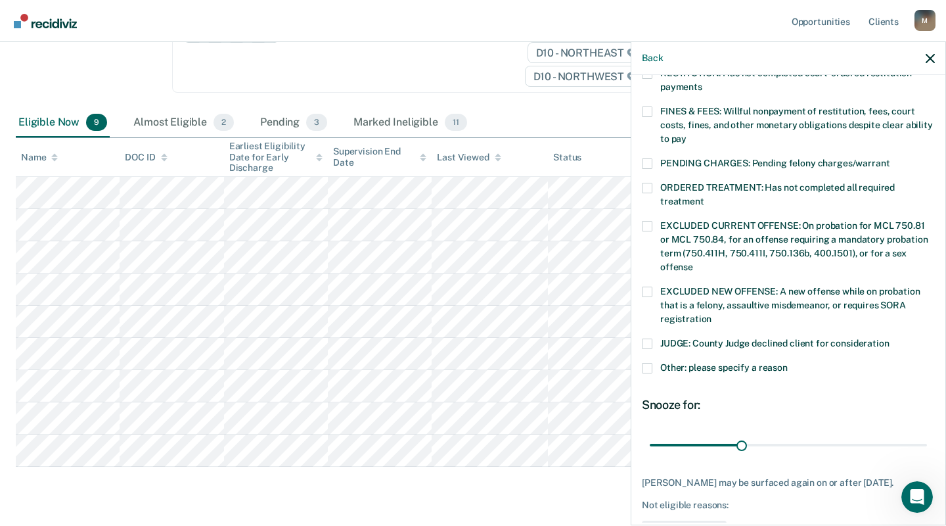
scroll to position [272, 0]
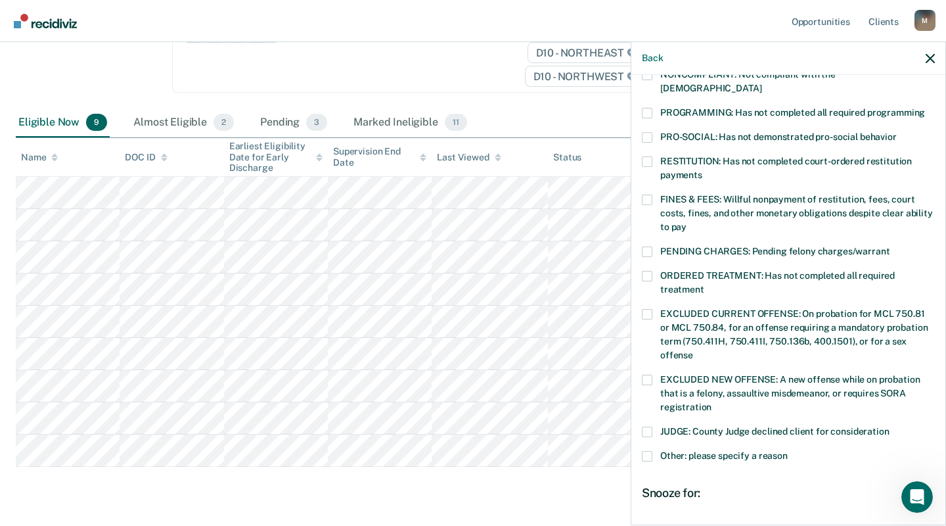
click at [938, 56] on div "Back" at bounding box center [788, 58] width 314 height 33
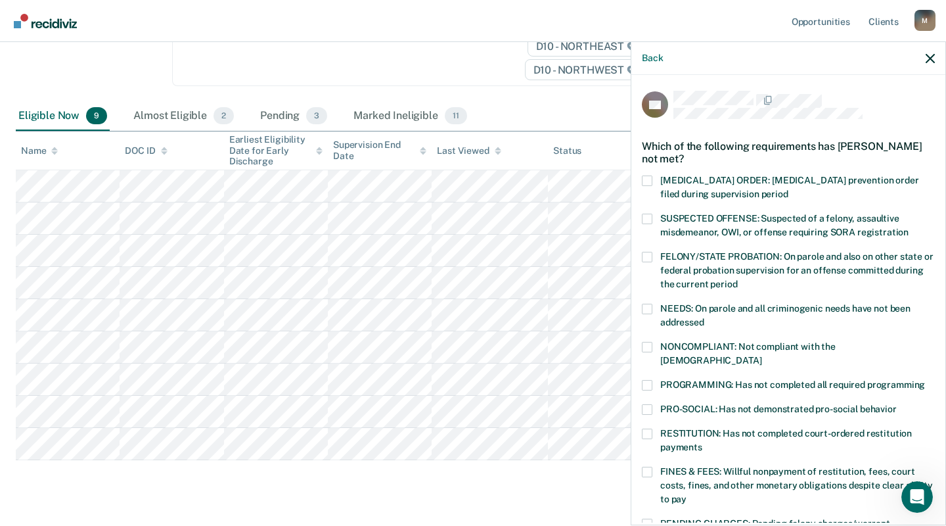
scroll to position [250, 0]
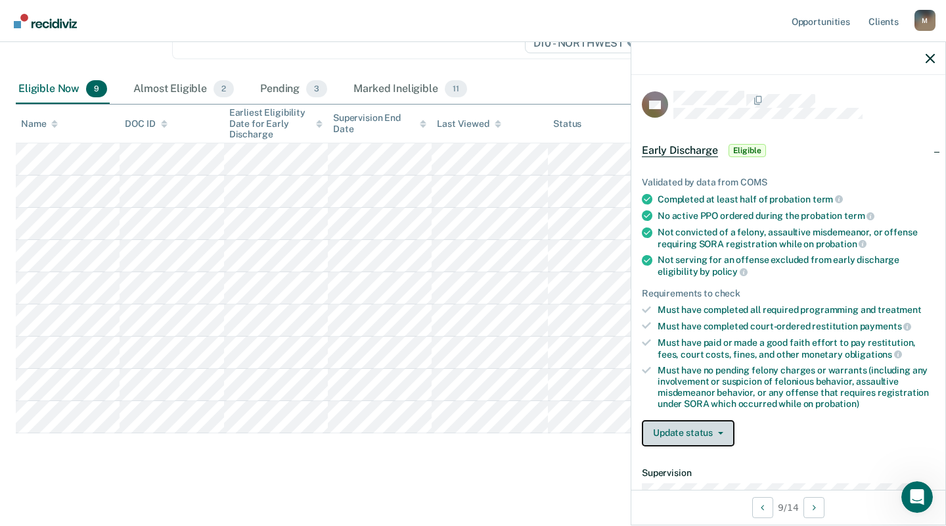
click at [677, 428] on button "Update status" at bounding box center [688, 433] width 93 height 26
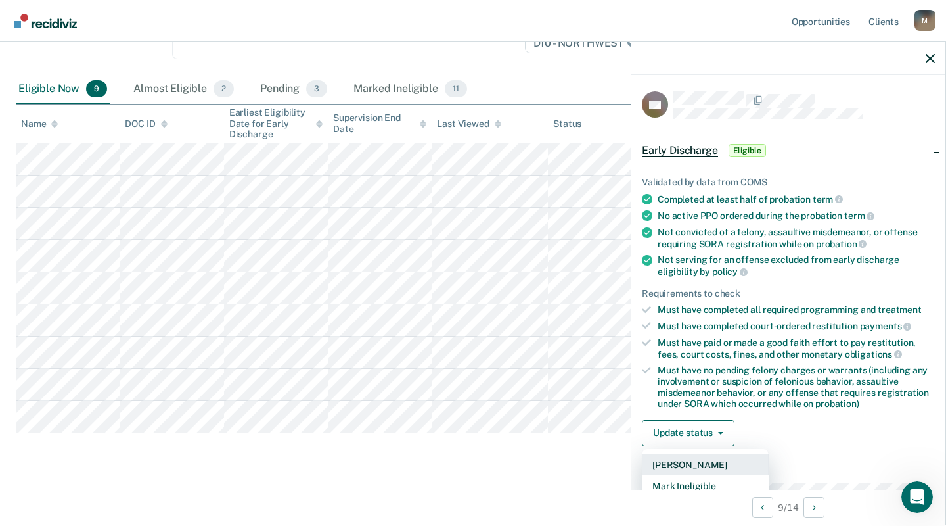
click at [679, 459] on button "[PERSON_NAME]" at bounding box center [705, 464] width 127 height 21
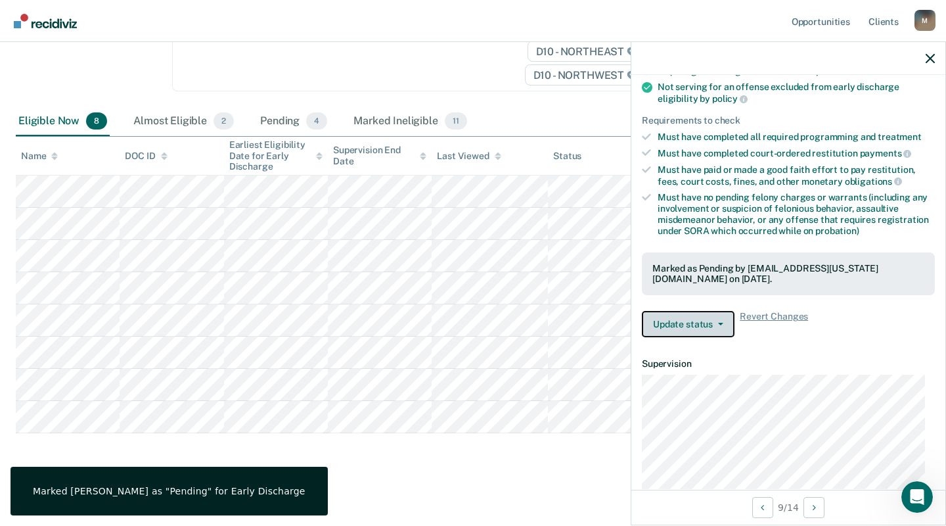
scroll to position [197, 0]
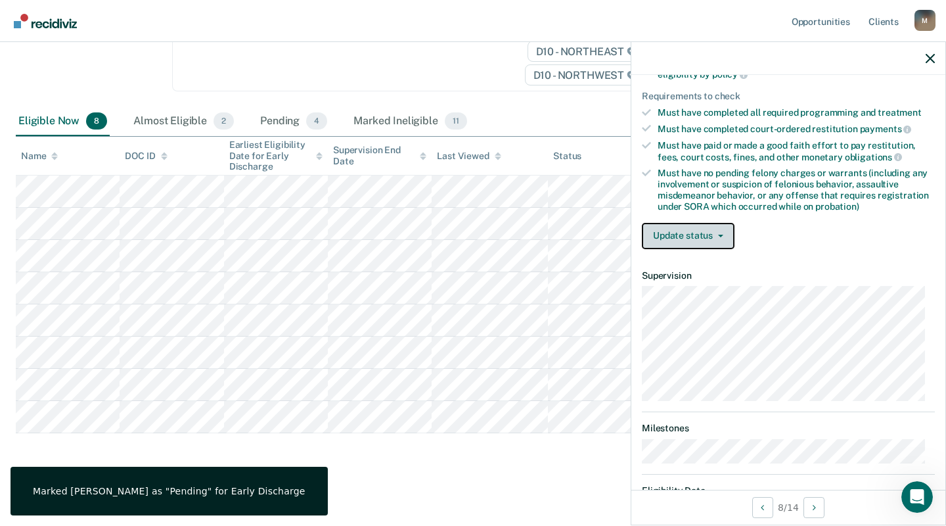
click at [672, 223] on button "Update status" at bounding box center [688, 236] width 93 height 26
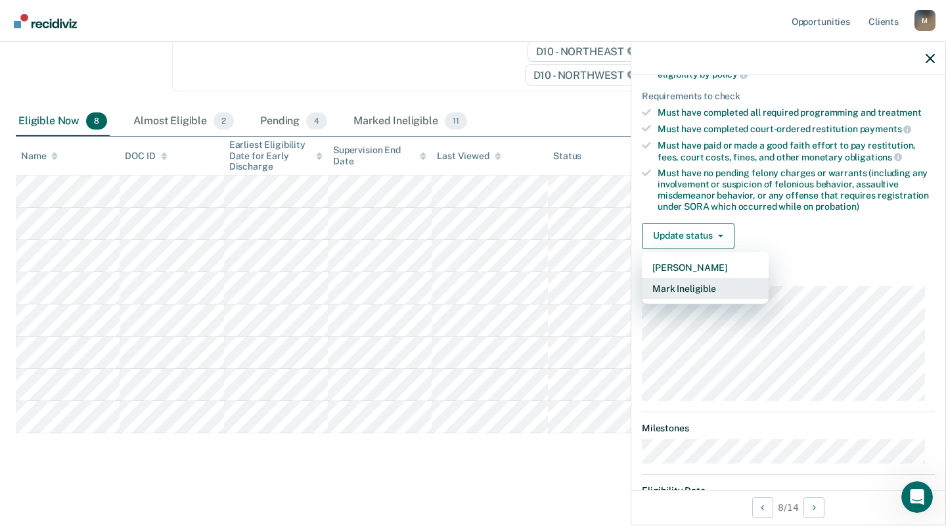
click at [674, 284] on button "Mark Ineligible" at bounding box center [705, 288] width 127 height 21
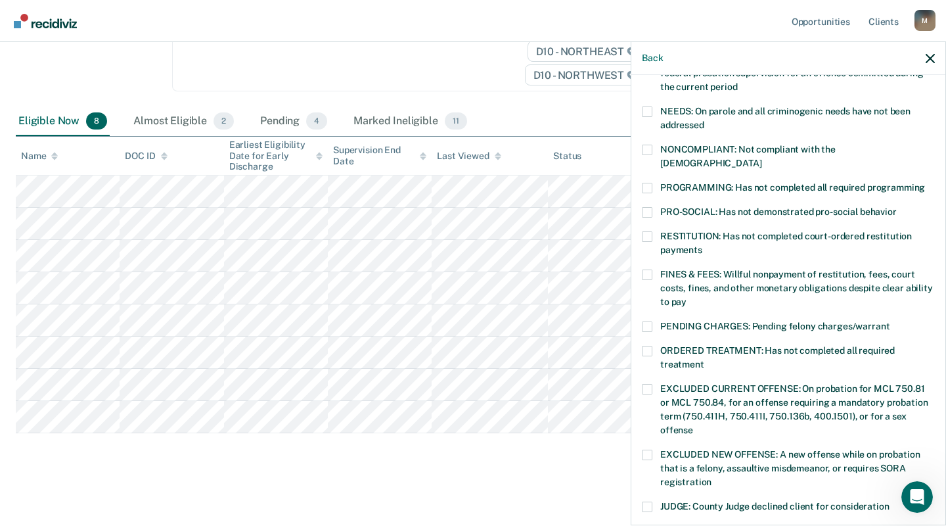
click at [653, 183] on label "PROGRAMMING: Has not completed all required programming" at bounding box center [788, 190] width 293 height 14
click at [925, 183] on input "PROGRAMMING: Has not completed all required programming" at bounding box center [925, 183] width 0 height 0
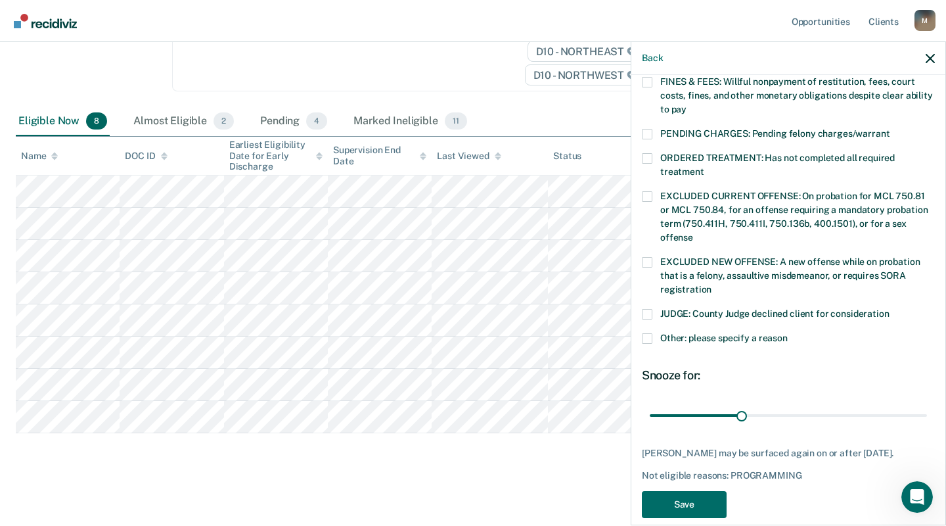
scroll to position [392, 0]
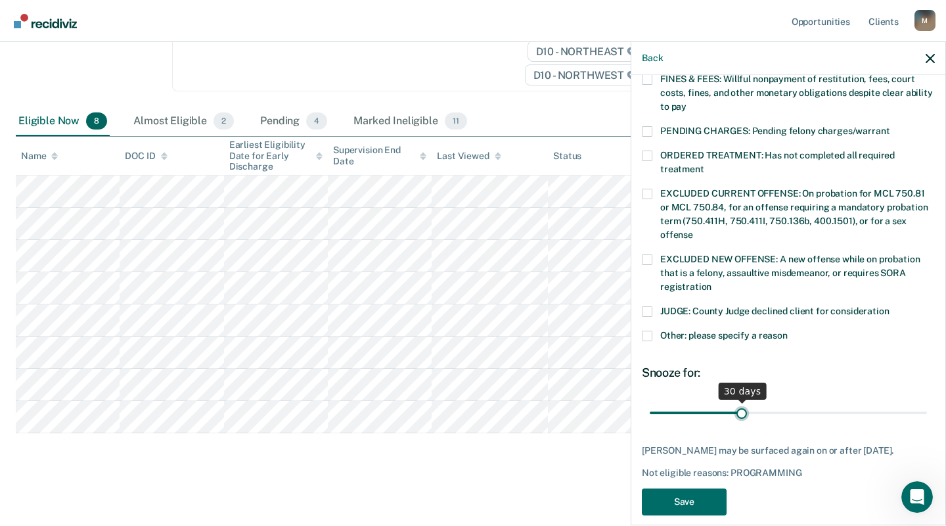
click at [739, 401] on input "range" at bounding box center [788, 412] width 277 height 23
click at [702, 488] on button "Save" at bounding box center [684, 501] width 85 height 27
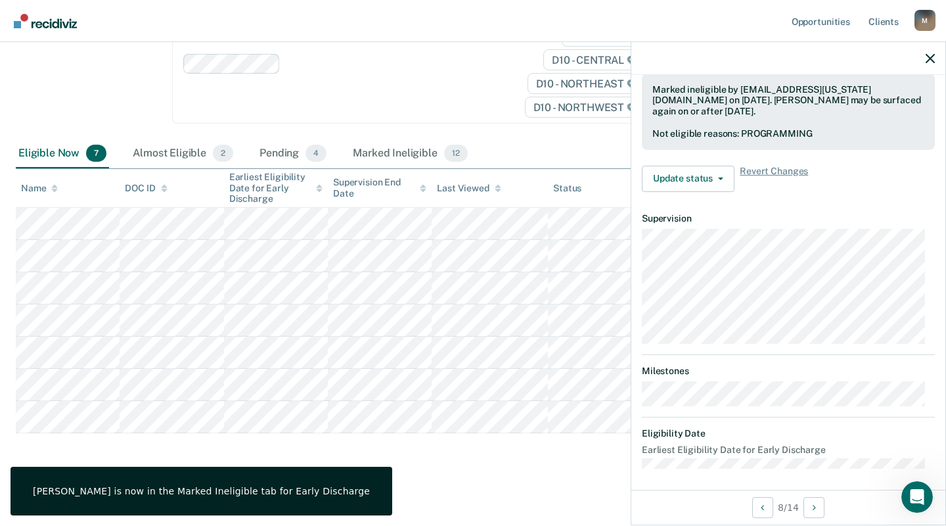
scroll to position [254, 0]
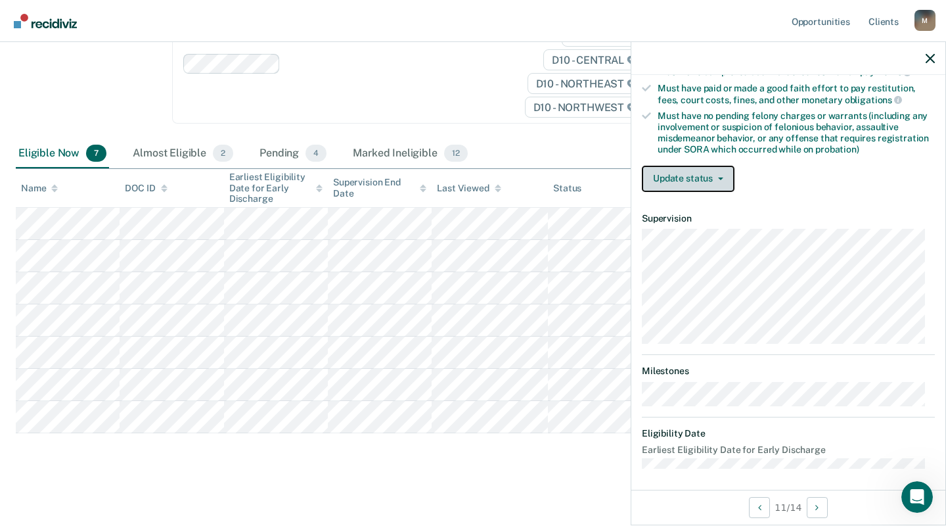
click at [687, 167] on button "Update status" at bounding box center [688, 179] width 93 height 26
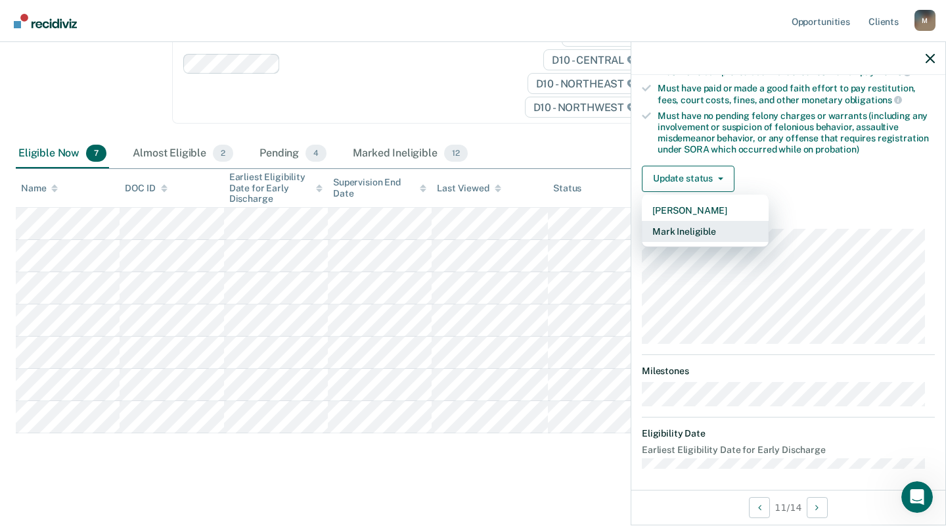
click at [696, 223] on button "Mark Ineligible" at bounding box center [705, 231] width 127 height 21
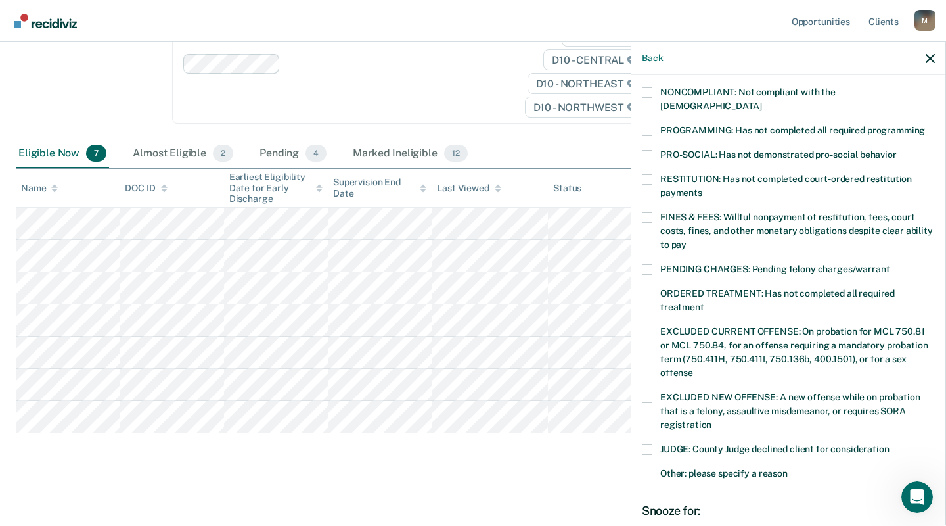
click at [649, 126] on span at bounding box center [647, 131] width 11 height 11
click at [925, 126] on input "PROGRAMMING: Has not completed all required programming" at bounding box center [925, 126] width 0 height 0
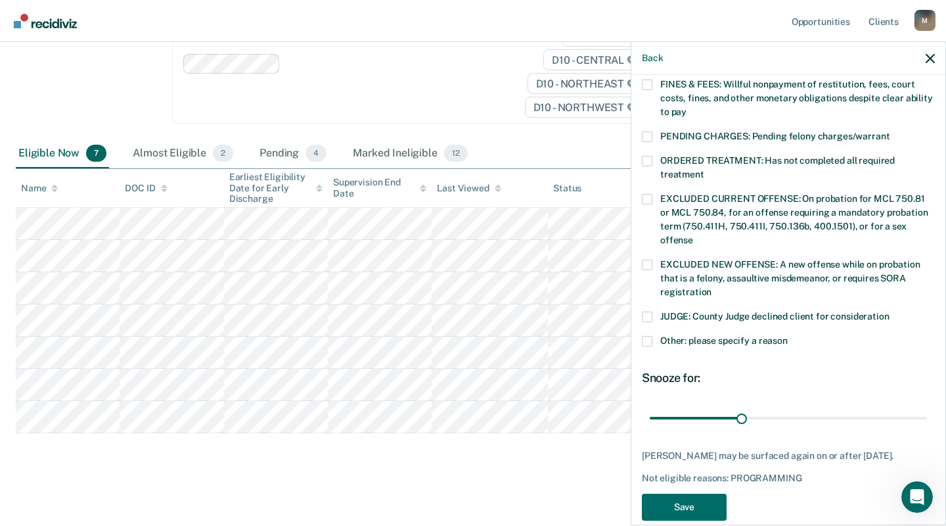
scroll to position [392, 0]
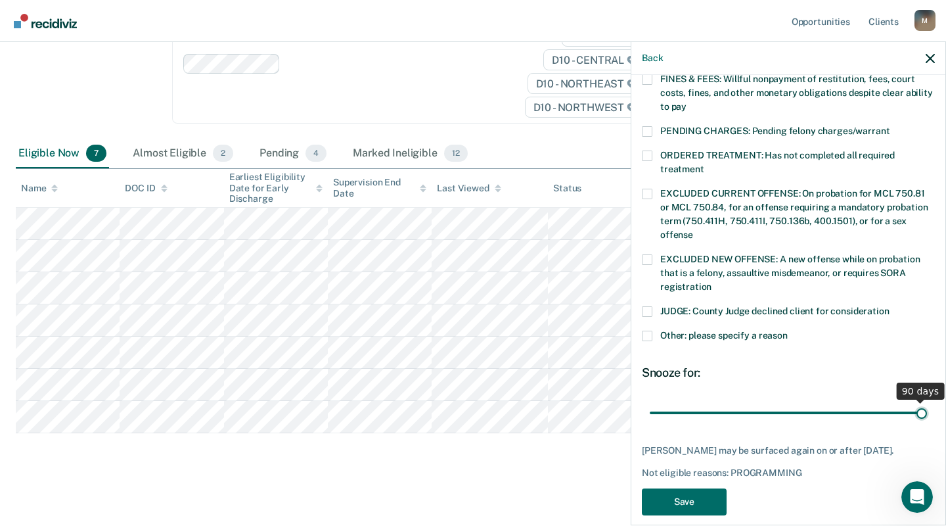
drag, startPoint x: 734, startPoint y: 390, endPoint x: 957, endPoint y: 417, distance: 225.0
type input "90"
click at [927, 417] on input "range" at bounding box center [788, 412] width 277 height 23
click at [671, 488] on button "Save" at bounding box center [684, 501] width 85 height 27
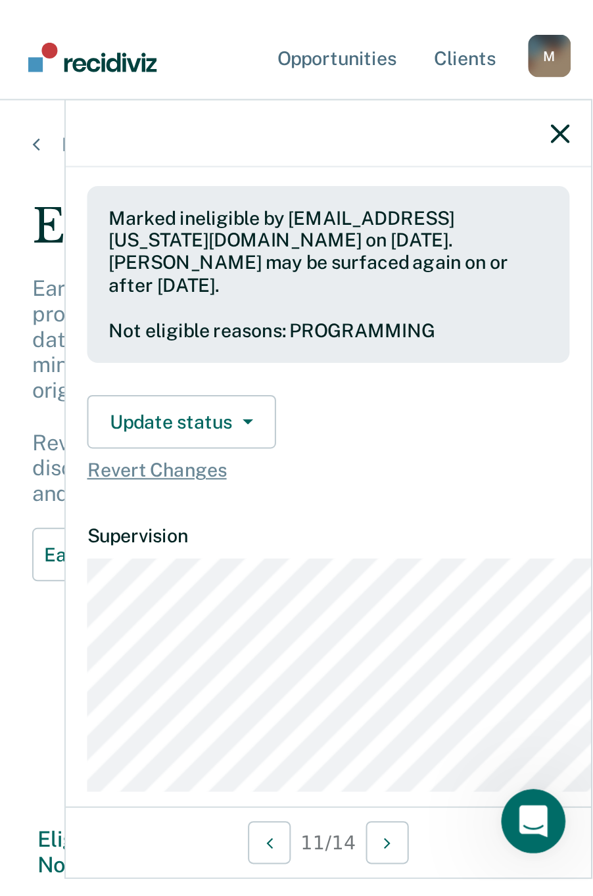
scroll to position [0, 0]
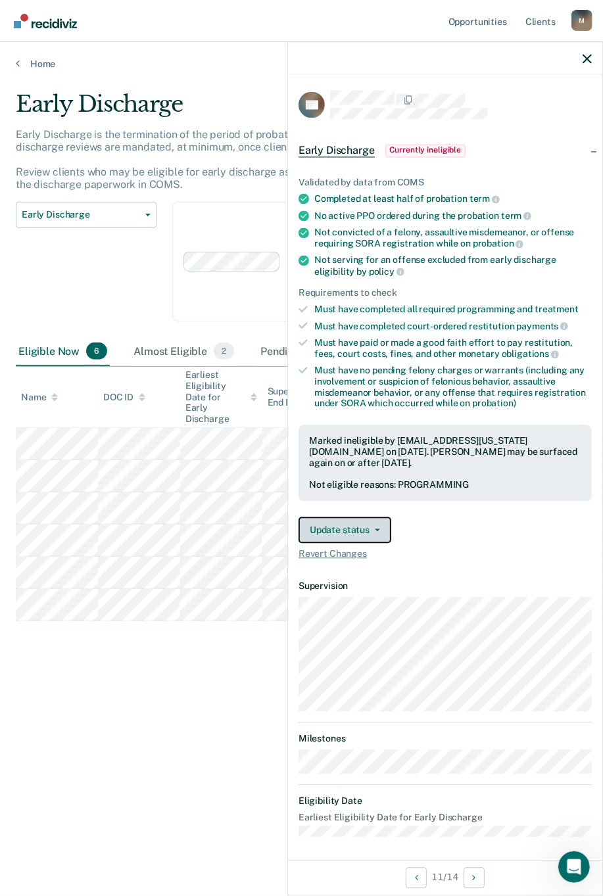
click at [331, 525] on button "Update status" at bounding box center [344, 530] width 93 height 26
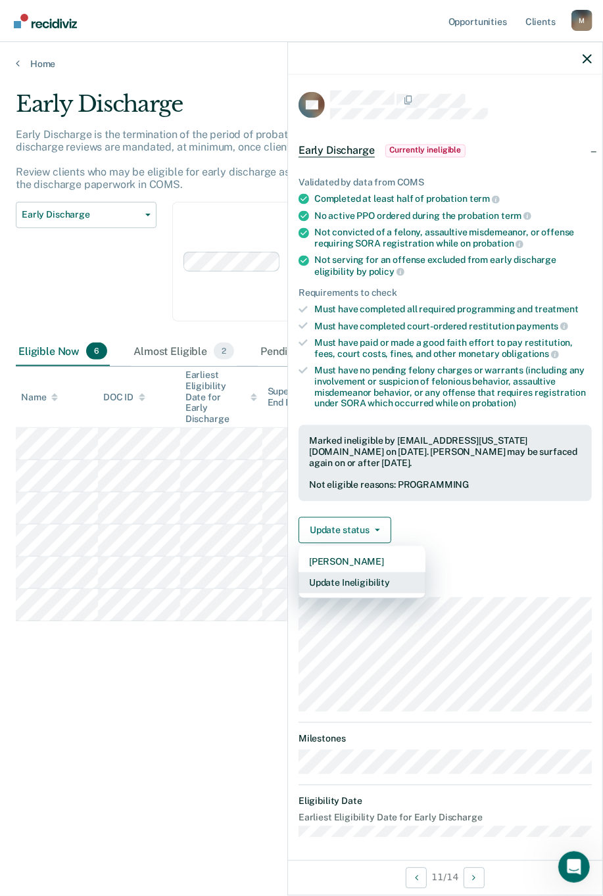
click at [342, 525] on button "Update Ineligibility" at bounding box center [361, 582] width 127 height 21
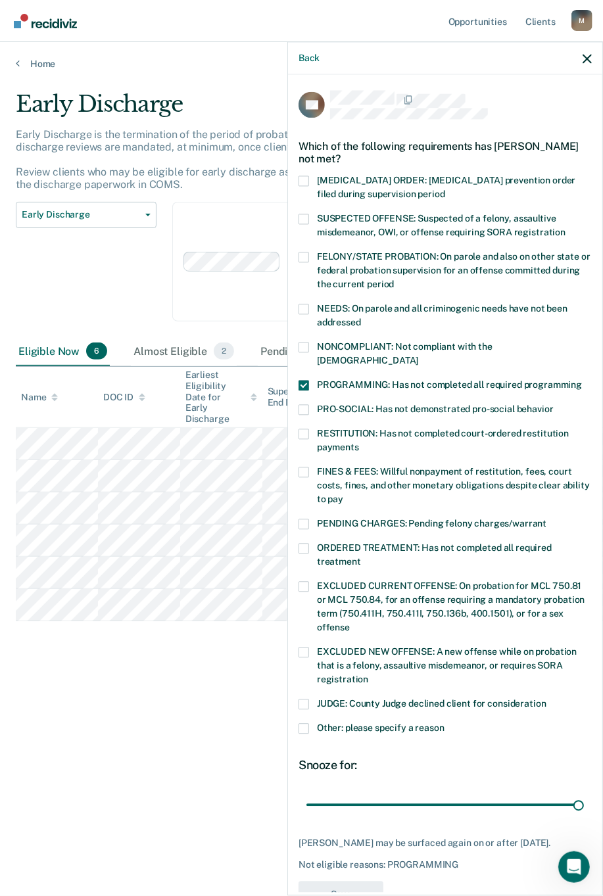
click at [197, 525] on div "Early Discharge Early Discharge is the termination of the period of probation o…" at bounding box center [301, 444] width 571 height 706
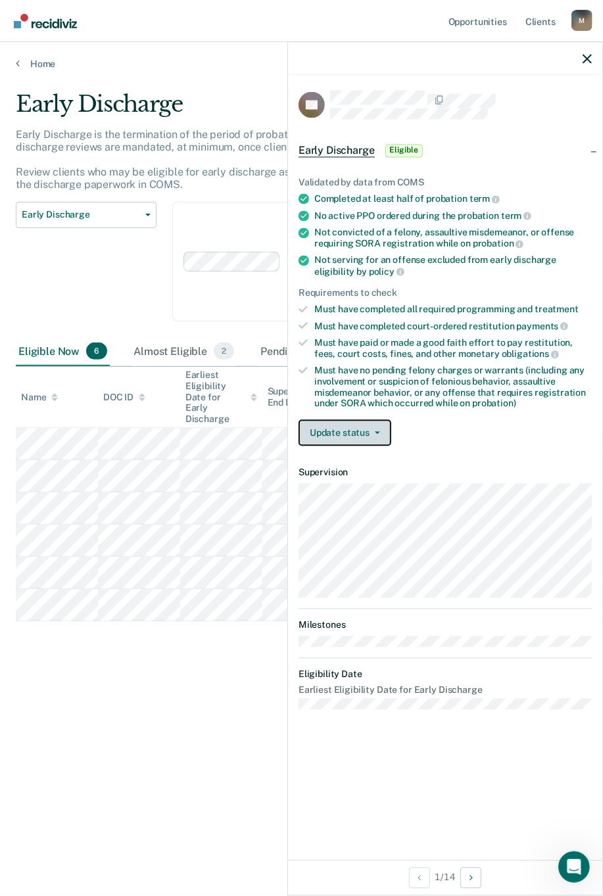
click at [347, 435] on button "Update status" at bounding box center [344, 433] width 93 height 26
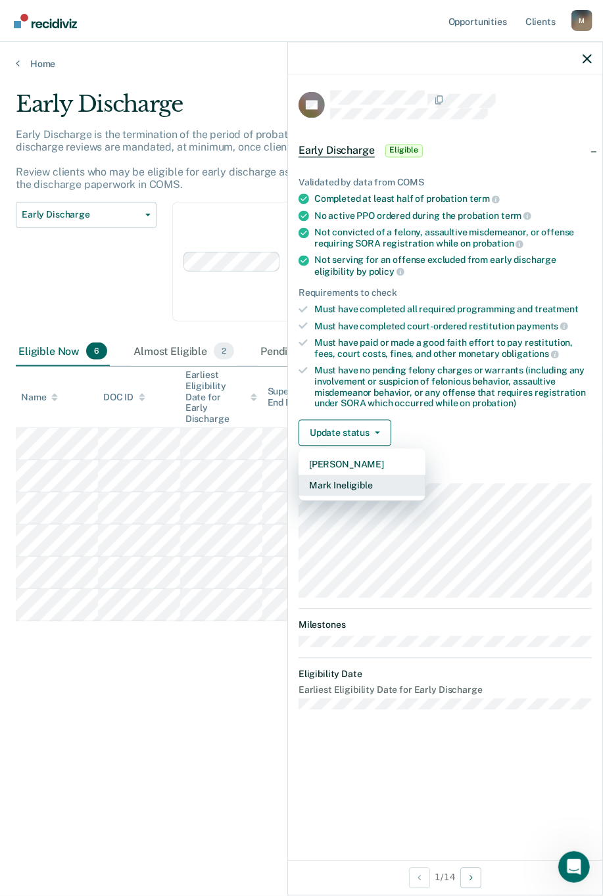
click at [355, 476] on button "Mark Ineligible" at bounding box center [361, 485] width 127 height 21
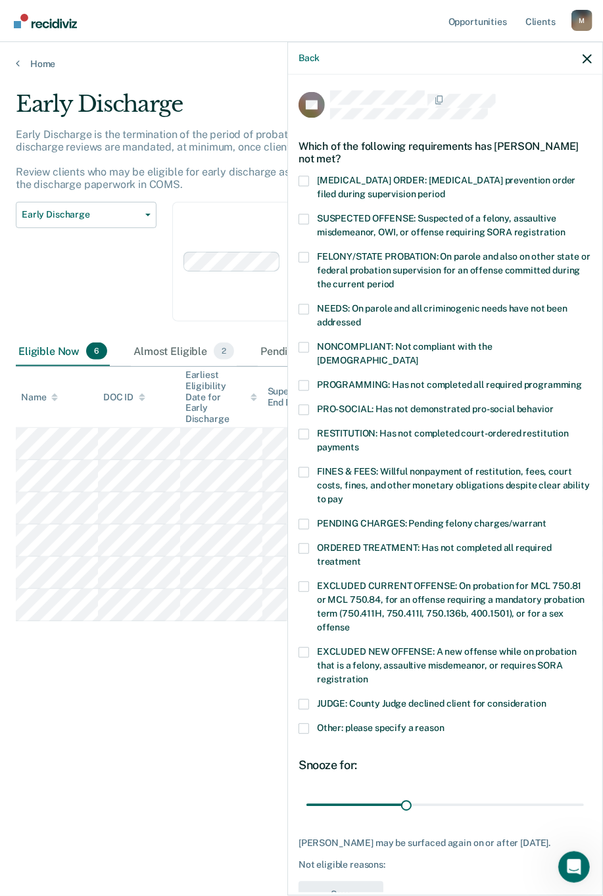
click at [303, 380] on span at bounding box center [303, 385] width 11 height 11
click at [582, 380] on input "PROGRAMMING: Has not completed all required programming" at bounding box center [582, 380] width 0 height 0
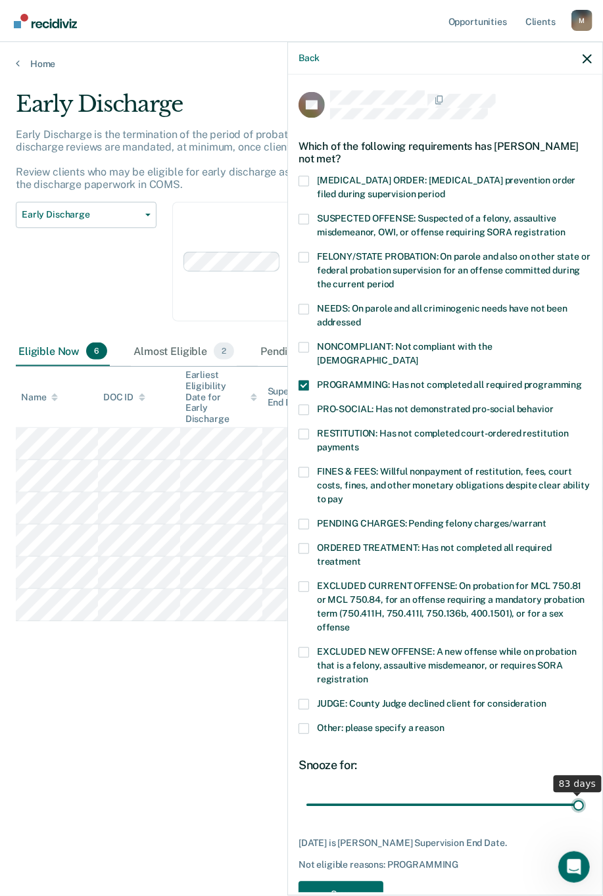
drag, startPoint x: 401, startPoint y: 788, endPoint x: 582, endPoint y: 779, distance: 180.9
type input "83"
click at [582, 525] on input "range" at bounding box center [444, 804] width 277 height 23
click at [364, 525] on button "Save" at bounding box center [340, 894] width 85 height 27
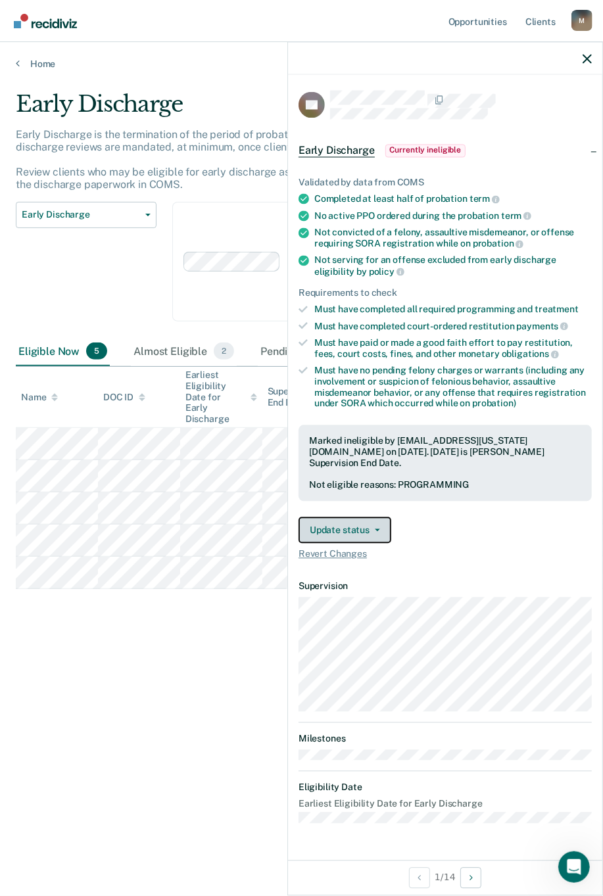
click at [354, 525] on button "Update status" at bounding box center [344, 530] width 93 height 26
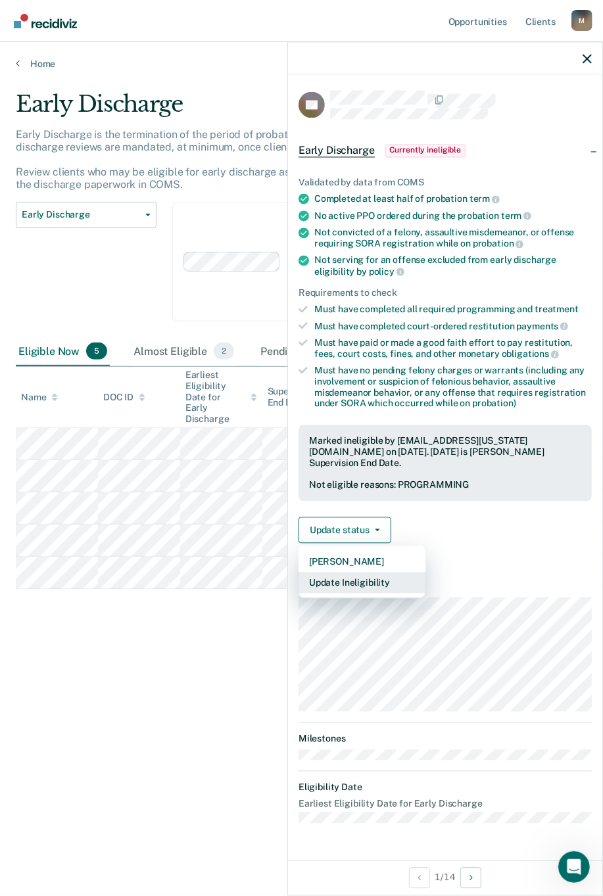
click at [368, 525] on button "Update Ineligibility" at bounding box center [361, 582] width 127 height 21
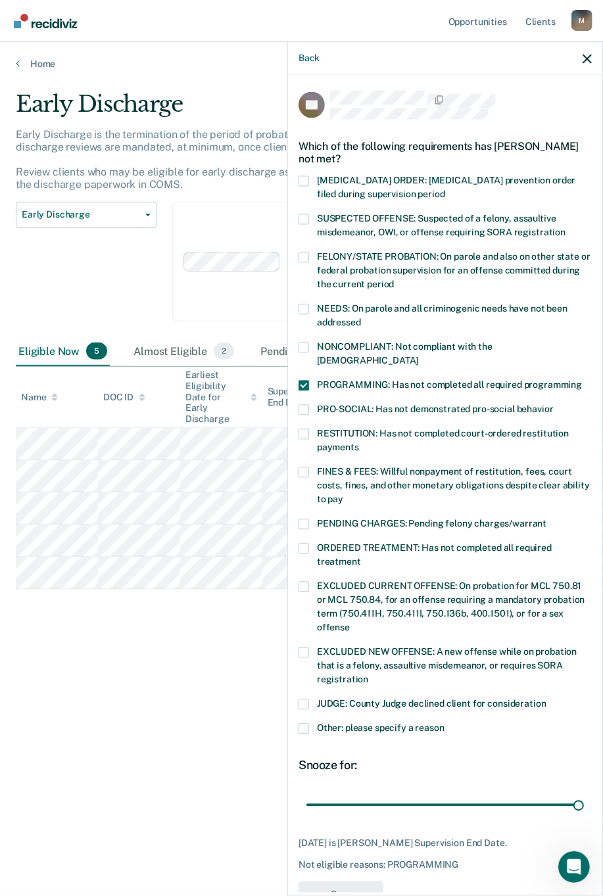
click at [233, 525] on div "Early Discharge Early Discharge is the termination of the period of probation o…" at bounding box center [301, 465] width 571 height 748
click at [593, 56] on div "Back" at bounding box center [445, 58] width 314 height 33
drag, startPoint x: 594, startPoint y: 64, endPoint x: 592, endPoint y: 56, distance: 8.8
click at [593, 62] on div "Back" at bounding box center [445, 58] width 314 height 33
drag, startPoint x: 591, startPoint y: 55, endPoint x: 287, endPoint y: 271, distance: 372.9
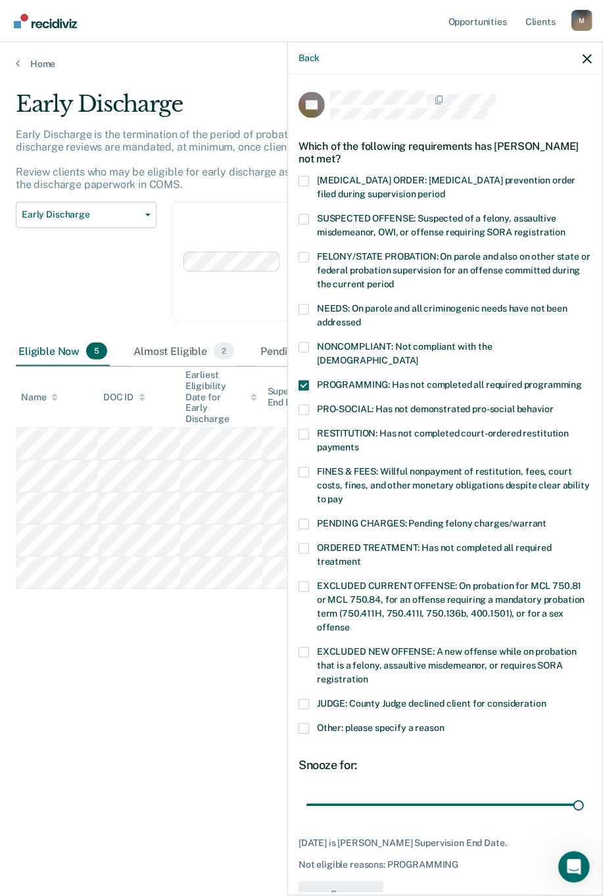
click at [591, 55] on div "Back" at bounding box center [445, 58] width 314 height 33
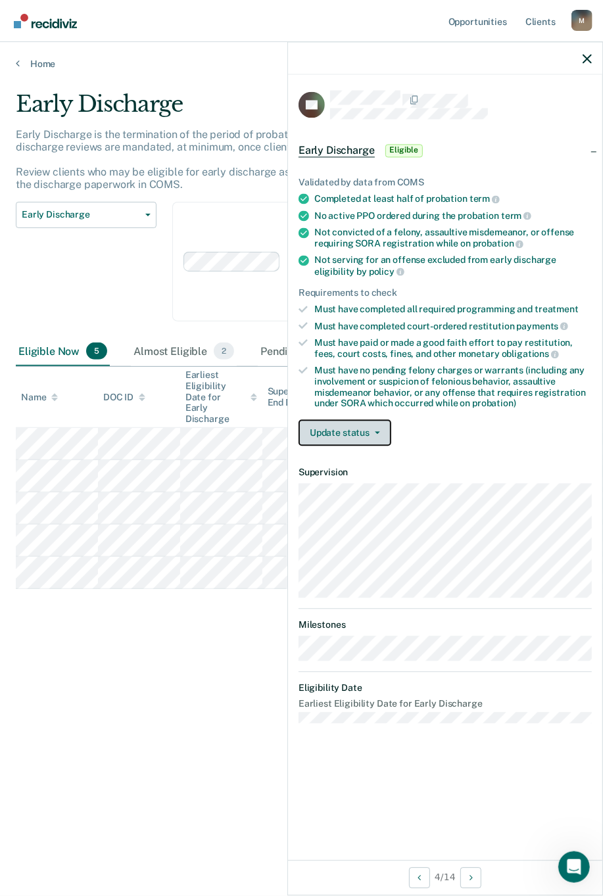
click at [324, 424] on button "Update status" at bounding box center [344, 433] width 93 height 26
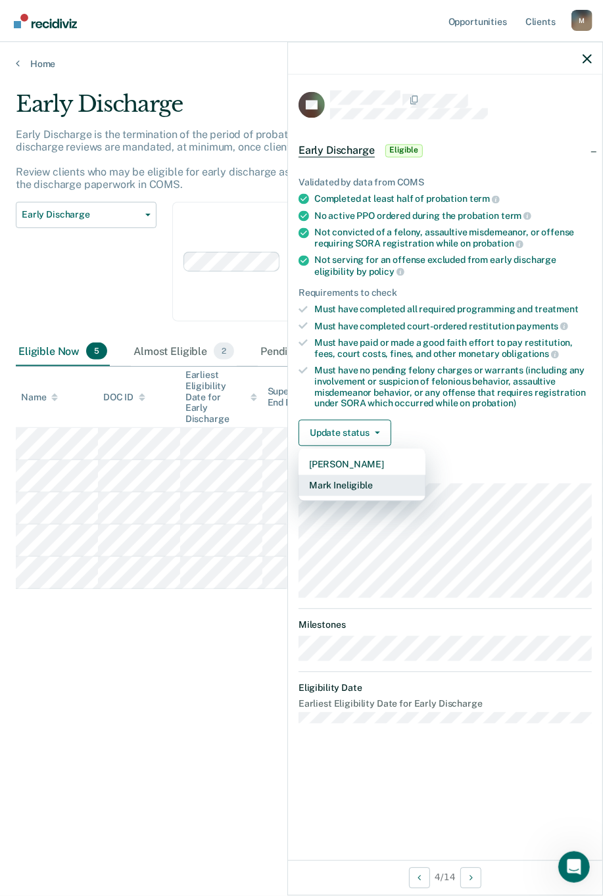
click at [361, 480] on button "Mark Ineligible" at bounding box center [361, 485] width 127 height 21
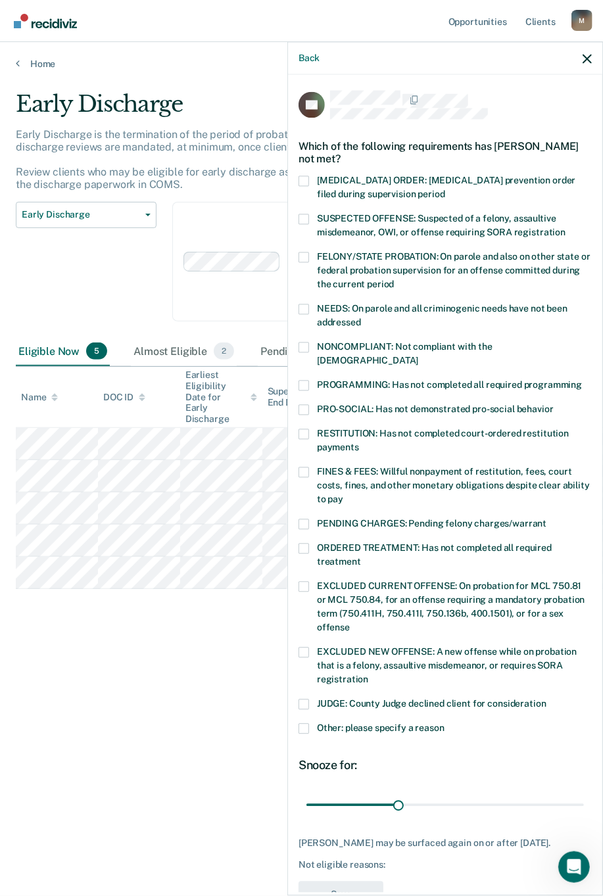
click at [302, 362] on div "NONCOMPLIANT: Not compliant with the [DEMOGRAPHIC_DATA]" at bounding box center [444, 361] width 293 height 38
click at [304, 380] on span at bounding box center [303, 385] width 11 height 11
click at [582, 380] on input "PROGRAMMING: Has not completed all required programming" at bounding box center [582, 380] width 0 height 0
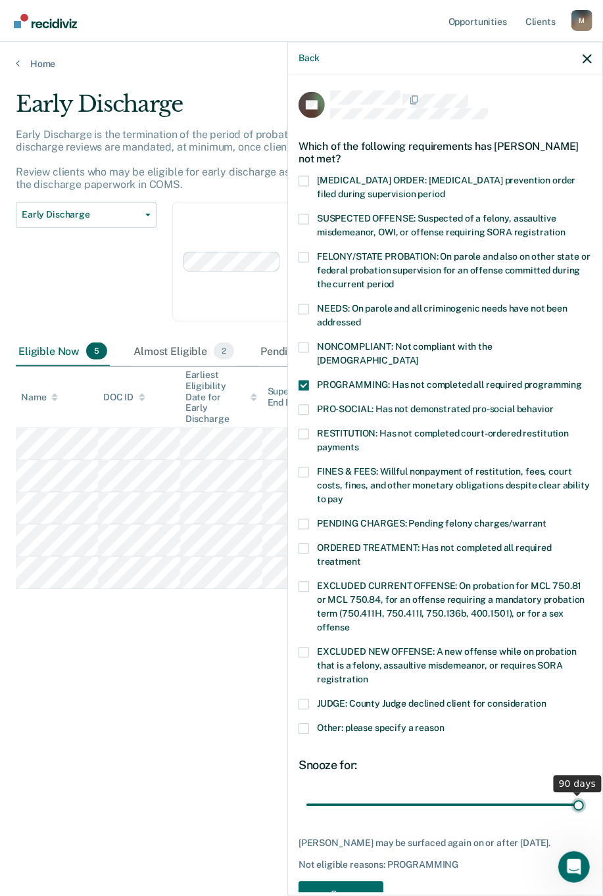
drag, startPoint x: 394, startPoint y: 791, endPoint x: 702, endPoint y: 526, distance: 406.8
type input "90"
click at [584, 525] on input "range" at bounding box center [444, 804] width 277 height 23
click at [327, 525] on button "Save" at bounding box center [340, 894] width 85 height 27
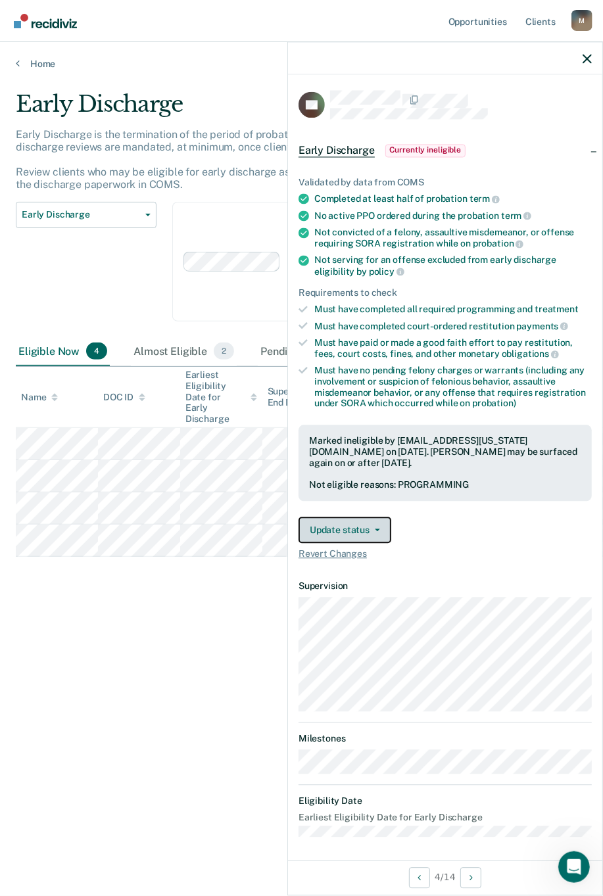
click at [336, 525] on button "Update status" at bounding box center [344, 530] width 93 height 26
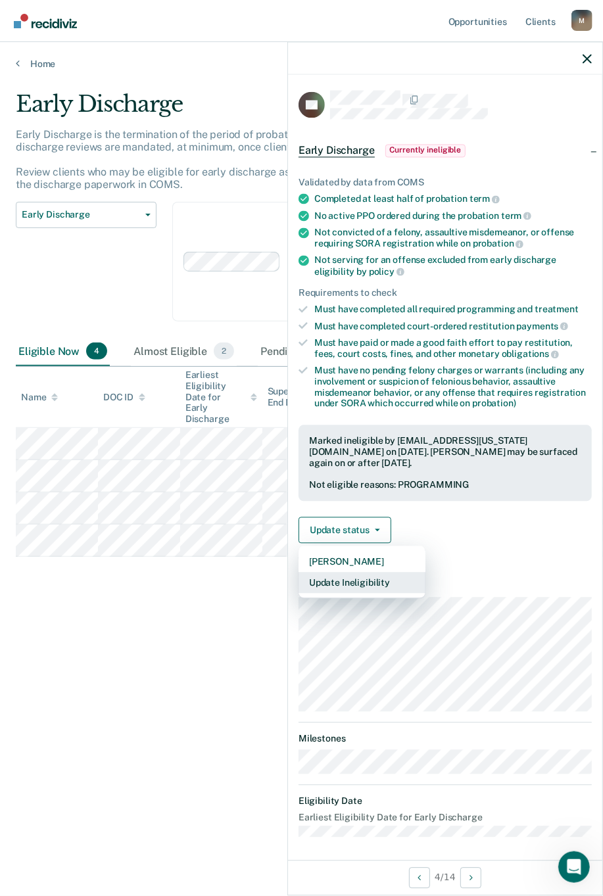
click at [340, 525] on button "Update Ineligibility" at bounding box center [361, 582] width 127 height 21
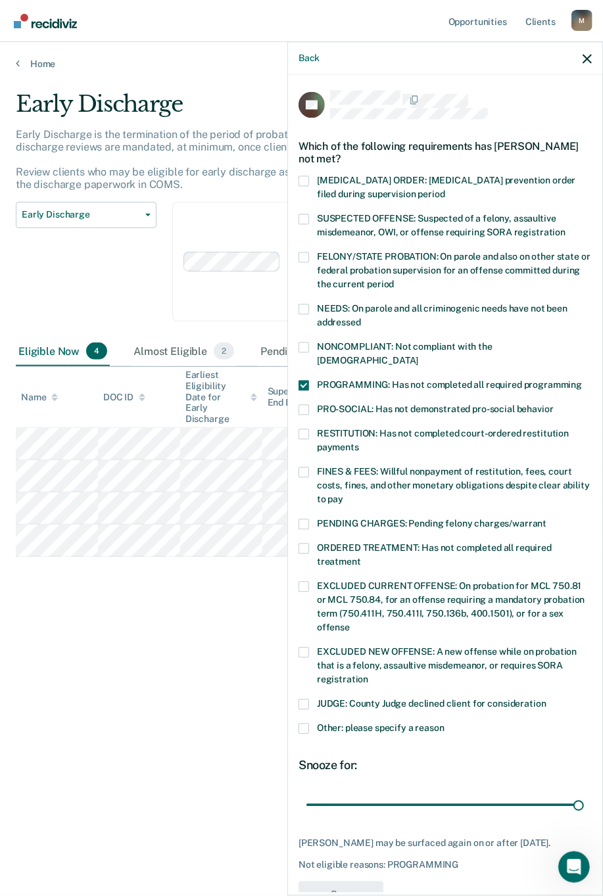
click at [302, 467] on span at bounding box center [303, 472] width 11 height 11
click at [343, 494] on input "FINES & FEES: Willful nonpayment of restitution, fees, court costs, fines, and …" at bounding box center [343, 494] width 0 height 0
click at [362, 525] on button "Save" at bounding box center [340, 894] width 85 height 27
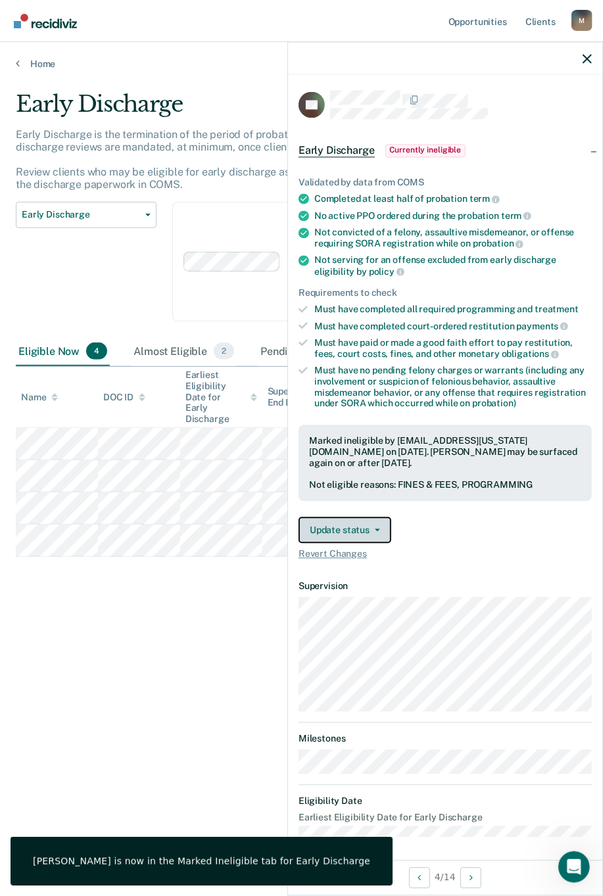
click at [334, 524] on button "Update status" at bounding box center [344, 530] width 93 height 26
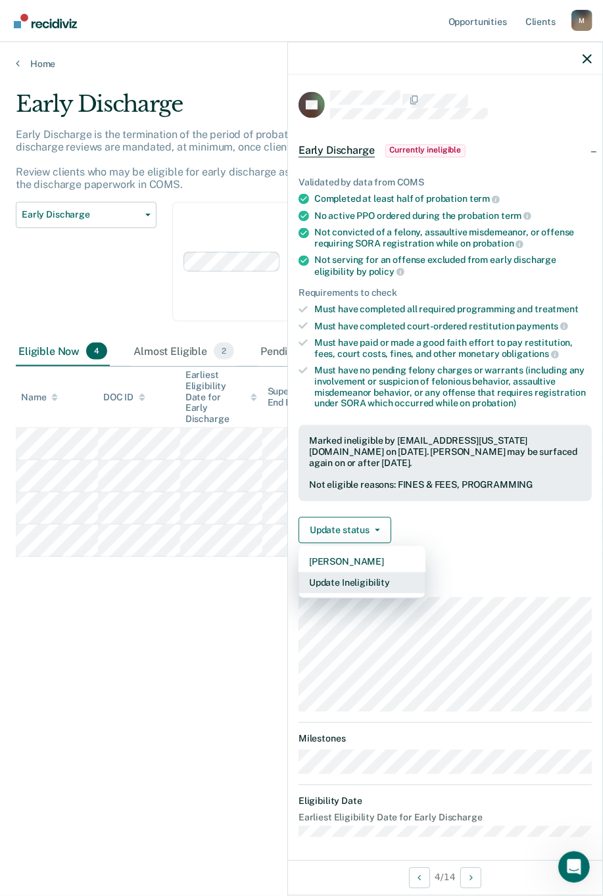
click at [347, 525] on button "Update Ineligibility" at bounding box center [361, 582] width 127 height 21
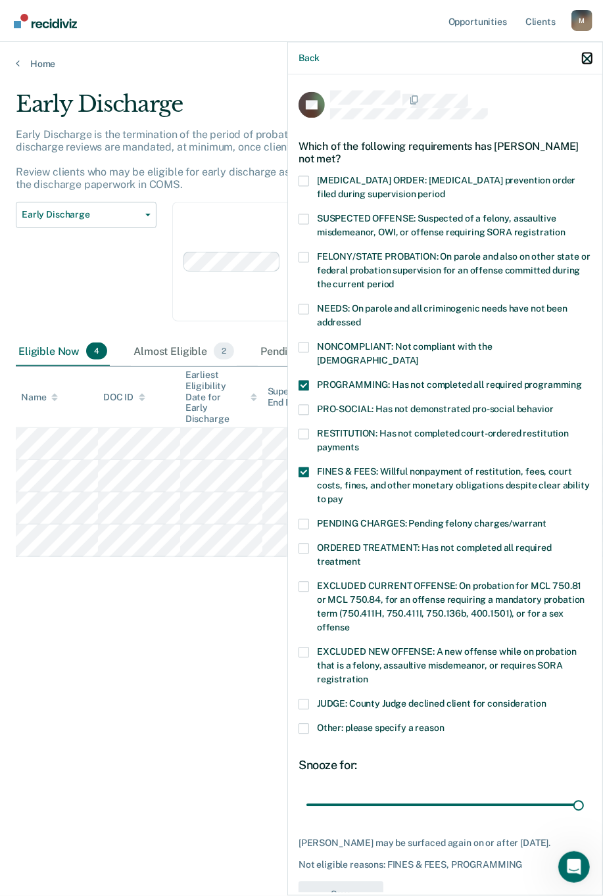
click at [589, 54] on icon "button" at bounding box center [586, 58] width 9 height 9
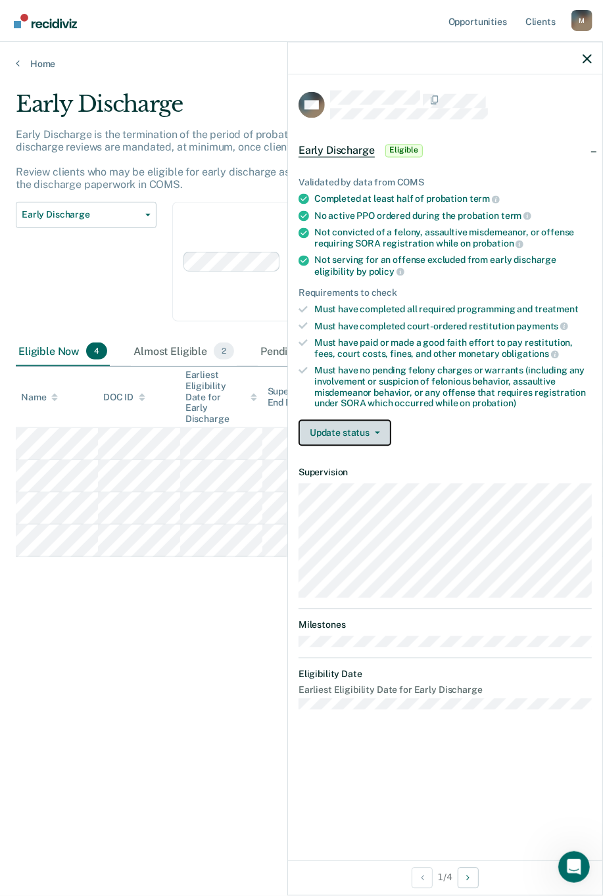
click at [340, 420] on button "Update status" at bounding box center [344, 433] width 93 height 26
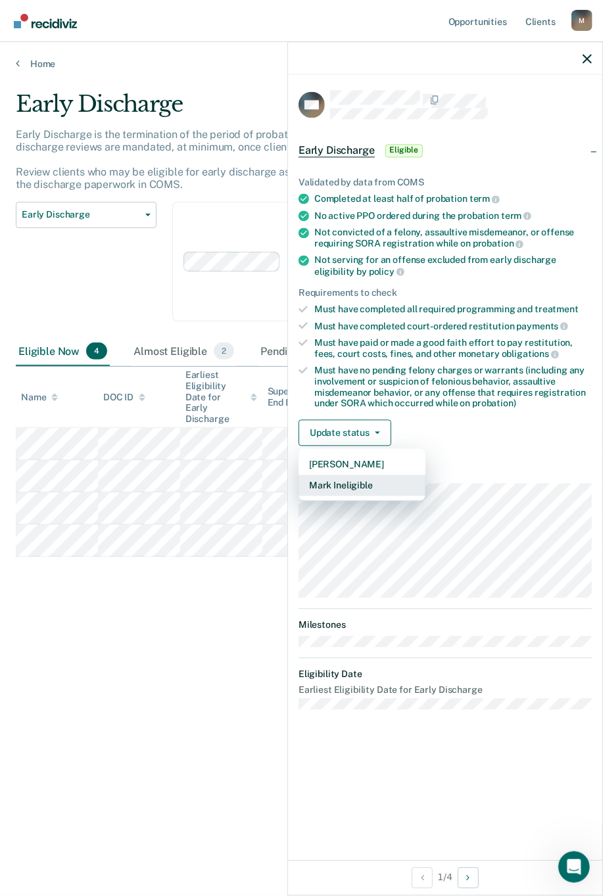
click at [358, 480] on button "Mark Ineligible" at bounding box center [361, 485] width 127 height 21
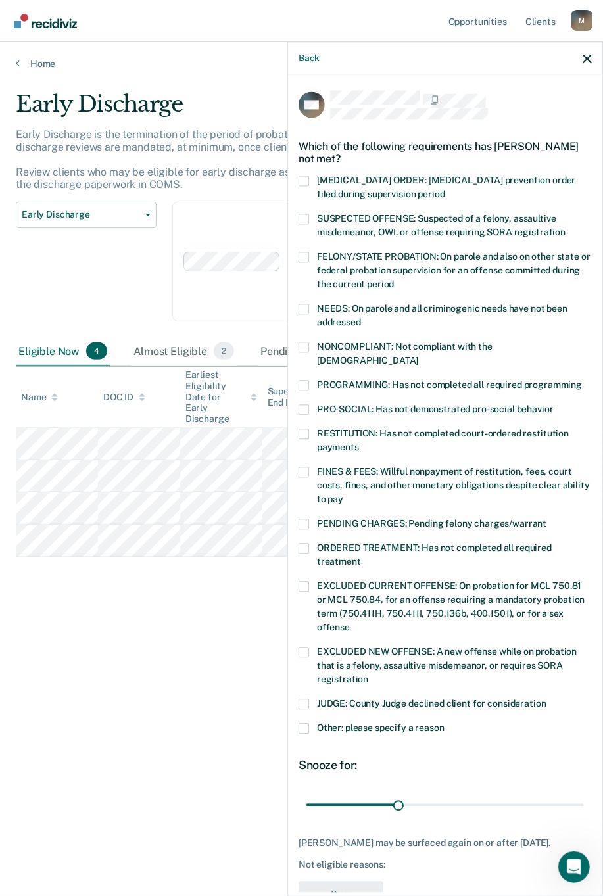
click at [300, 449] on div "RESTITUTION: Has not completed court-ordered restitution payments" at bounding box center [444, 447] width 293 height 38
click at [301, 467] on span at bounding box center [303, 472] width 11 height 11
click at [343, 494] on input "FINES & FEES: Willful nonpayment of restitution, fees, court costs, fines, and …" at bounding box center [343, 494] width 0 height 0
drag, startPoint x: 395, startPoint y: 788, endPoint x: 603, endPoint y: 523, distance: 336.5
type input "90"
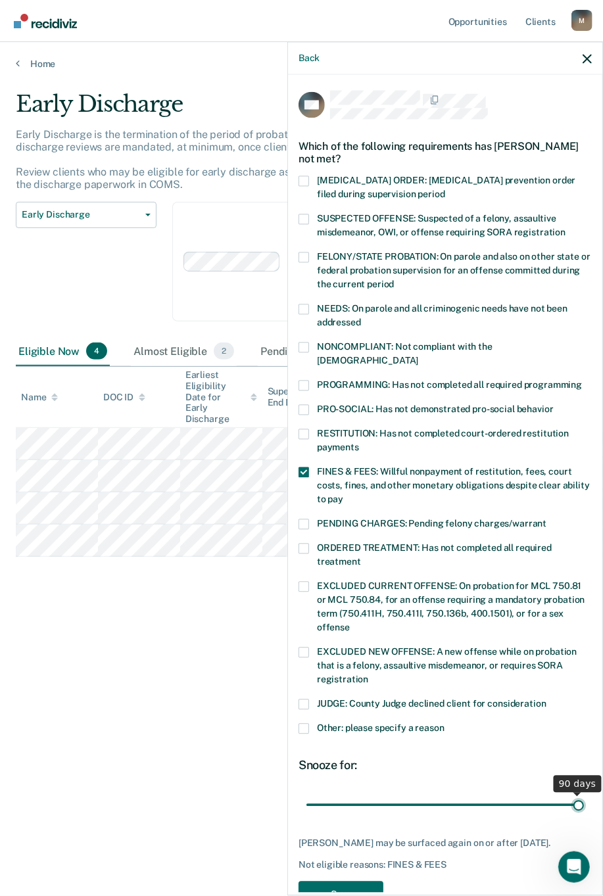
click at [584, 525] on input "range" at bounding box center [444, 804] width 277 height 23
click at [346, 525] on button "Save" at bounding box center [340, 894] width 85 height 27
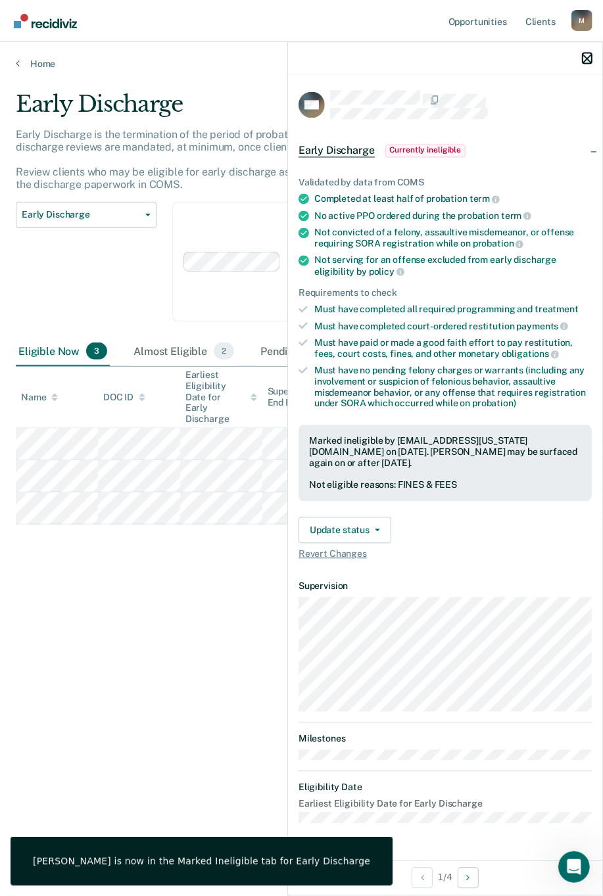
click at [591, 61] on icon "button" at bounding box center [586, 58] width 9 height 9
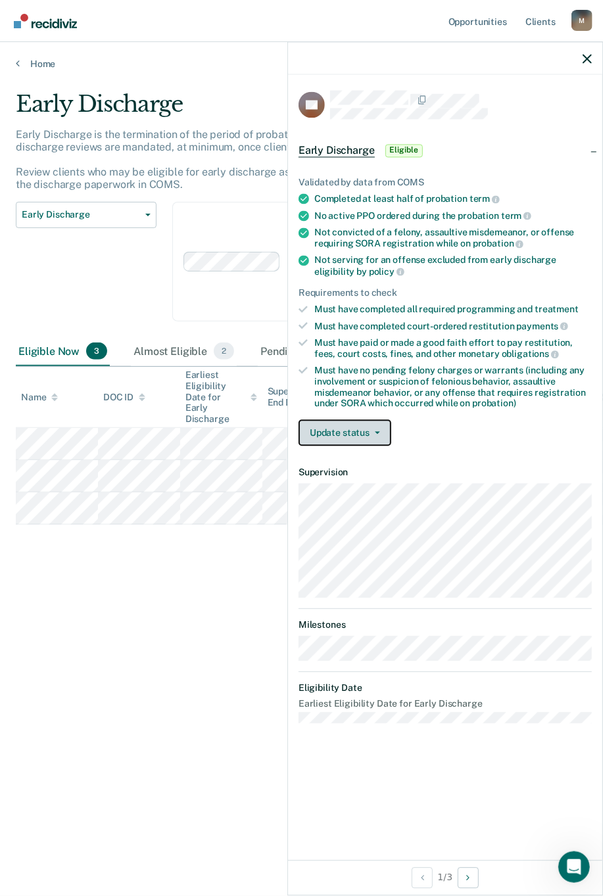
click at [346, 433] on button "Update status" at bounding box center [344, 433] width 93 height 26
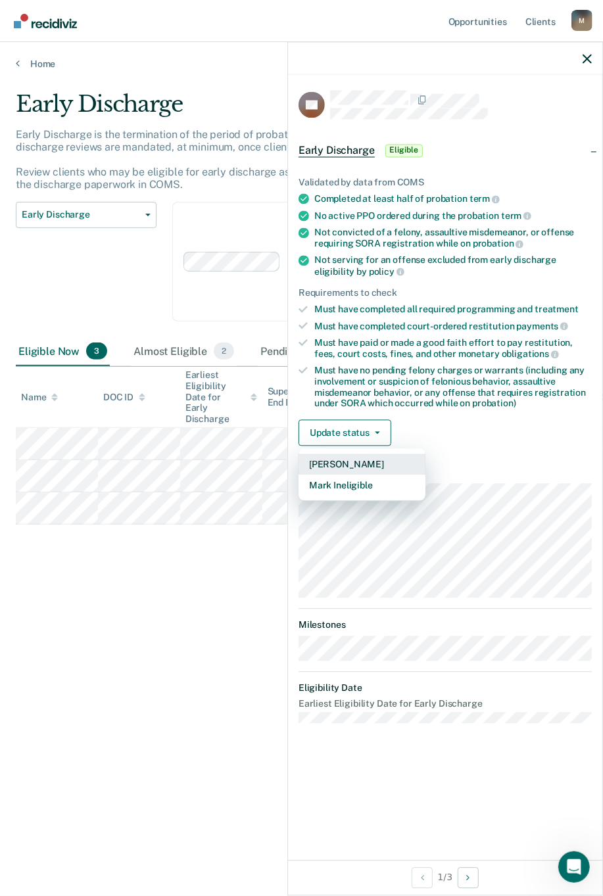
click at [362, 462] on button "[PERSON_NAME]" at bounding box center [361, 464] width 127 height 21
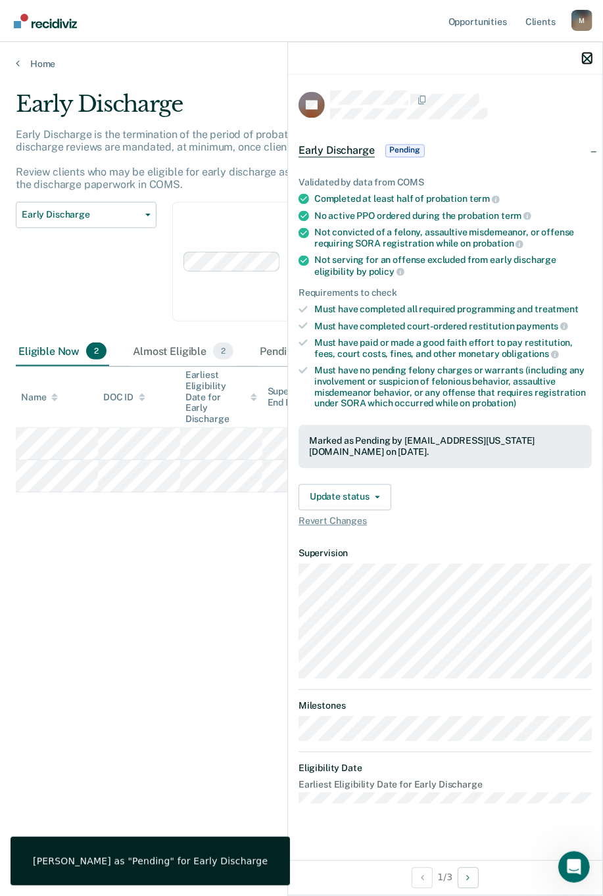
click at [589, 60] on icon "button" at bounding box center [586, 58] width 9 height 9
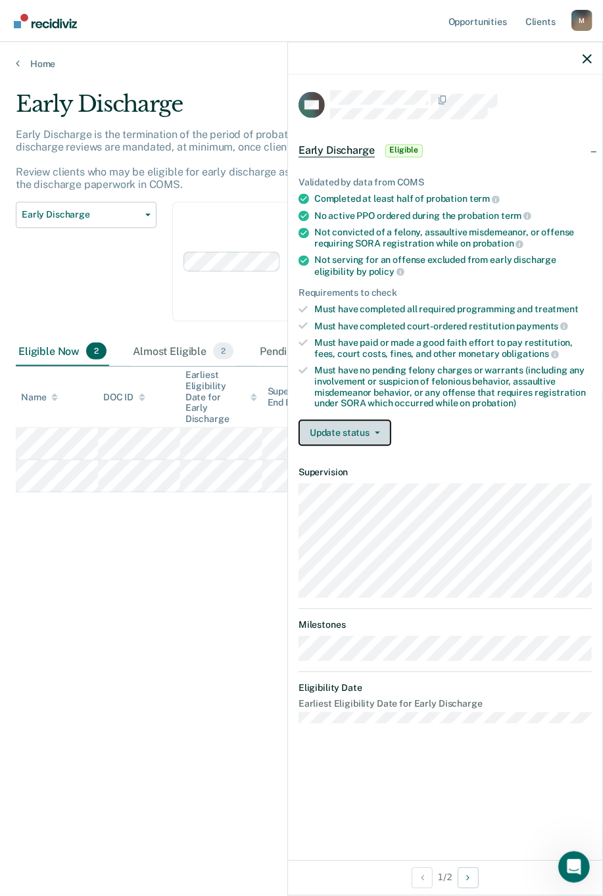
click at [331, 428] on button "Update status" at bounding box center [344, 433] width 93 height 26
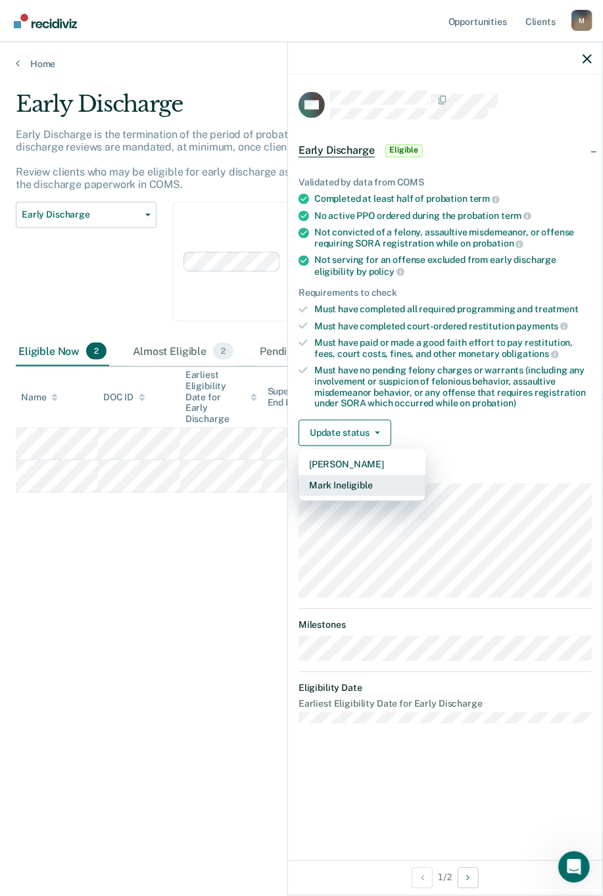
click at [343, 476] on button "Mark Ineligible" at bounding box center [361, 485] width 127 height 21
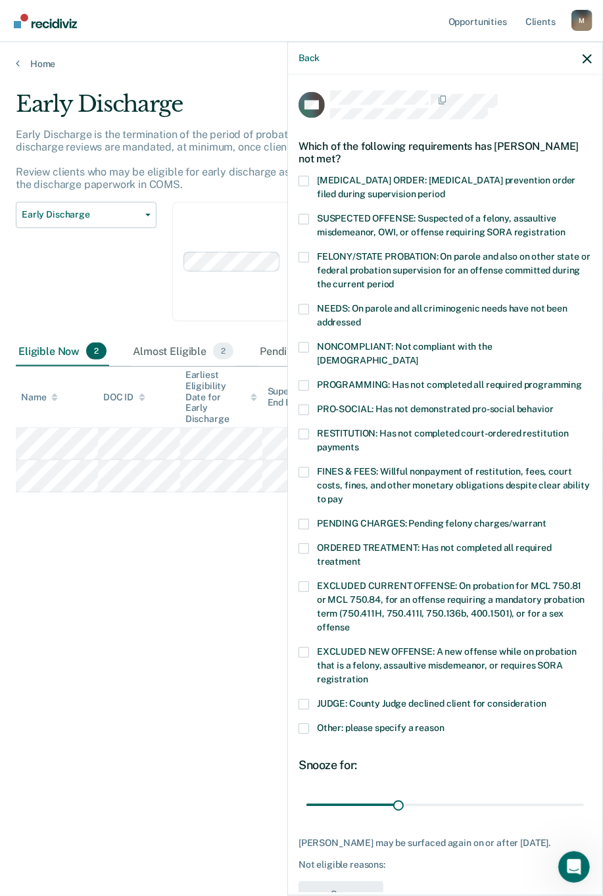
click at [306, 467] on span at bounding box center [303, 472] width 11 height 11
click at [343, 494] on input "FINES & FEES: Willful nonpayment of restitution, fees, court costs, fines, and …" at bounding box center [343, 494] width 0 height 0
drag, startPoint x: 396, startPoint y: 783, endPoint x: 549, endPoint y: 830, distance: 160.1
type input "90"
click at [584, 525] on input "range" at bounding box center [444, 804] width 277 height 23
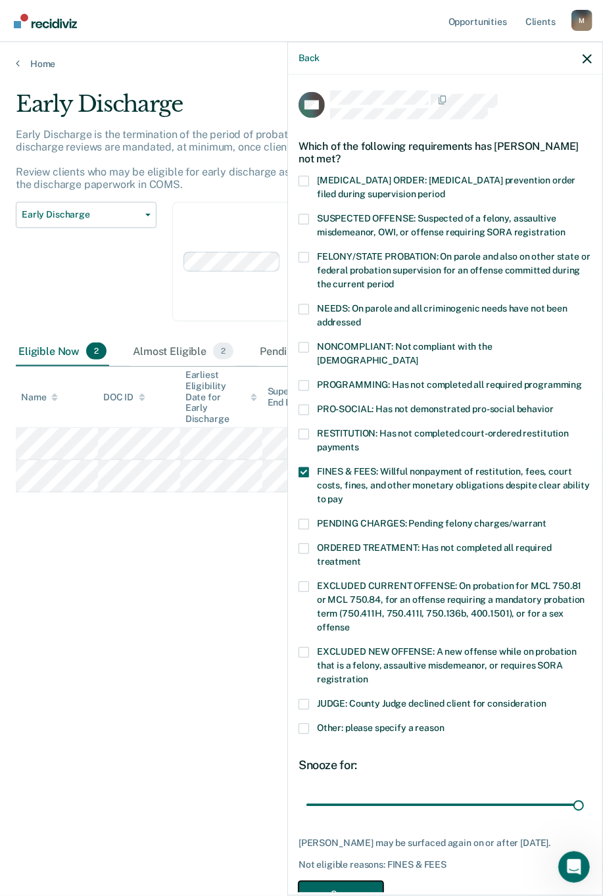
click at [344, 525] on button "Save" at bounding box center [340, 894] width 85 height 27
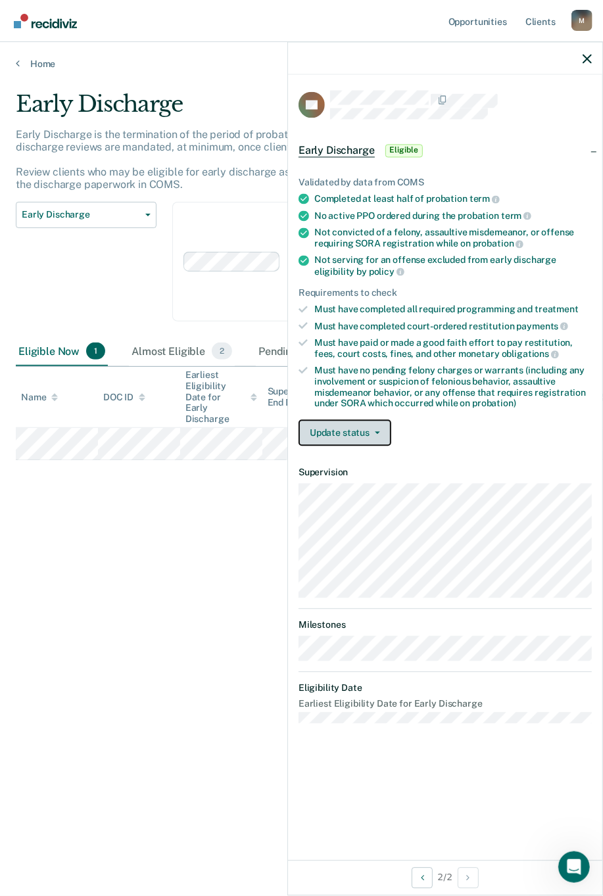
click at [357, 421] on button "Update status" at bounding box center [344, 433] width 93 height 26
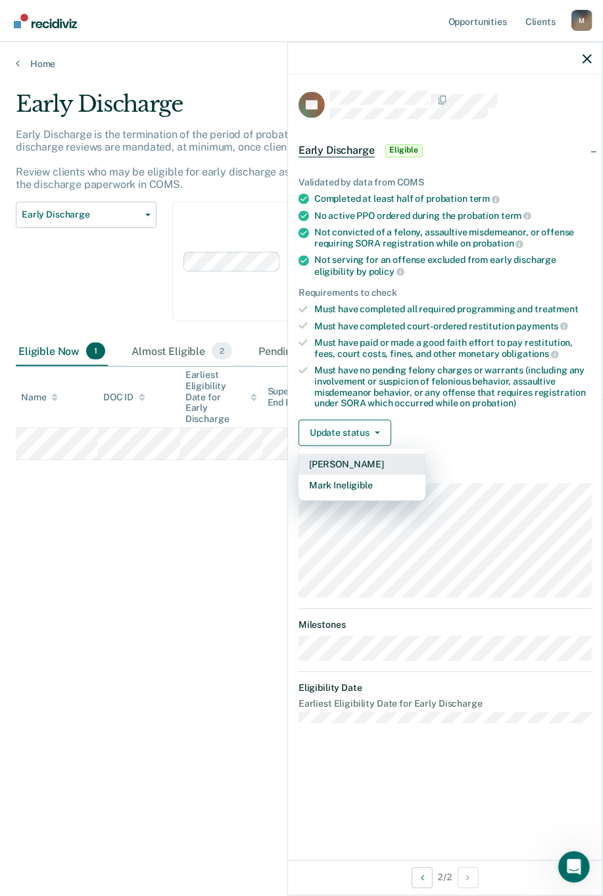
click at [363, 455] on button "[PERSON_NAME]" at bounding box center [361, 464] width 127 height 21
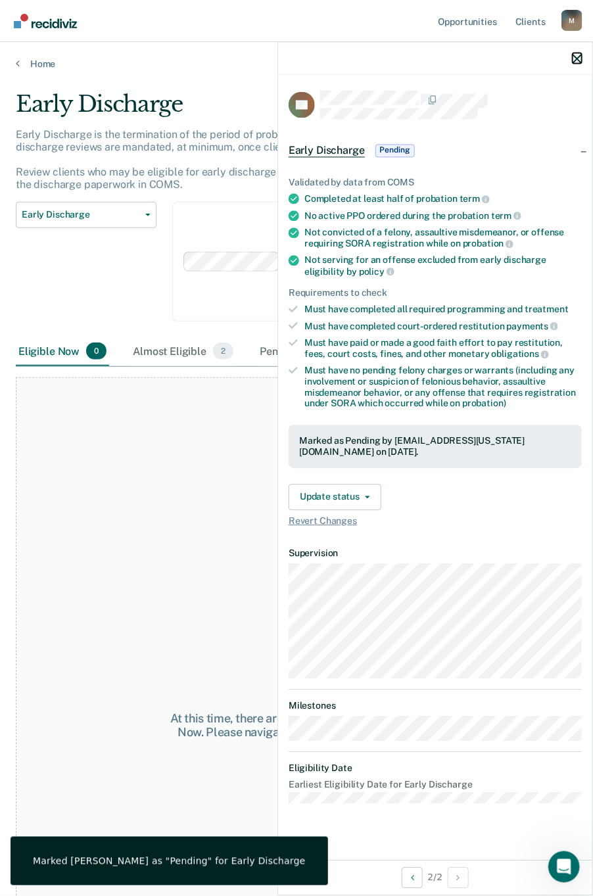
click at [578, 54] on icon "button" at bounding box center [576, 58] width 9 height 9
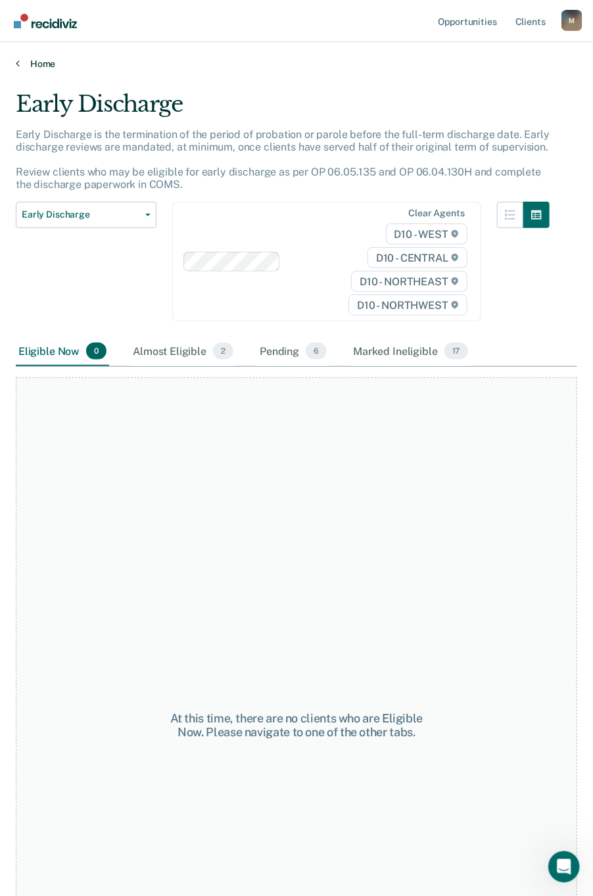
click at [19, 64] on link "Home" at bounding box center [296, 64] width 561 height 12
